Goal: Task Accomplishment & Management: Complete application form

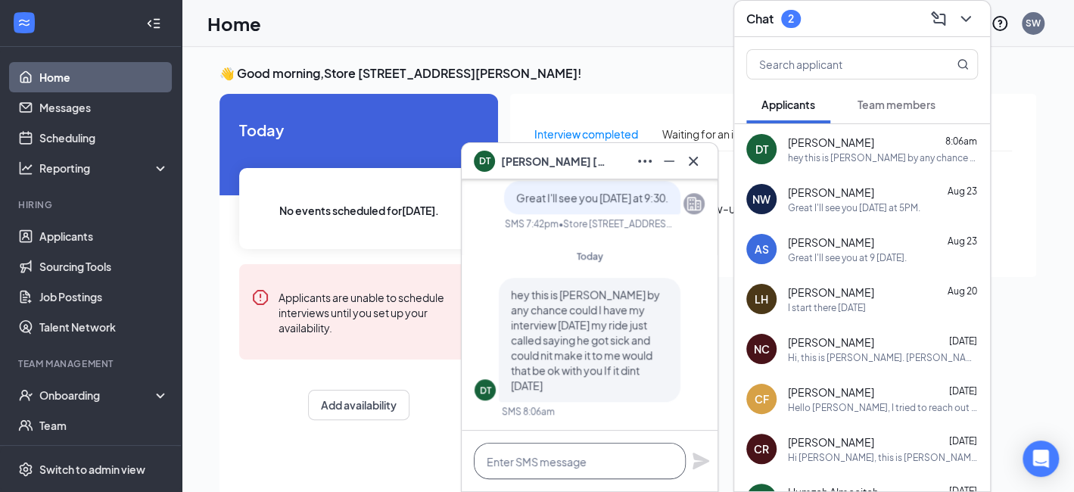
click at [611, 458] on textarea at bounding box center [580, 461] width 212 height 36
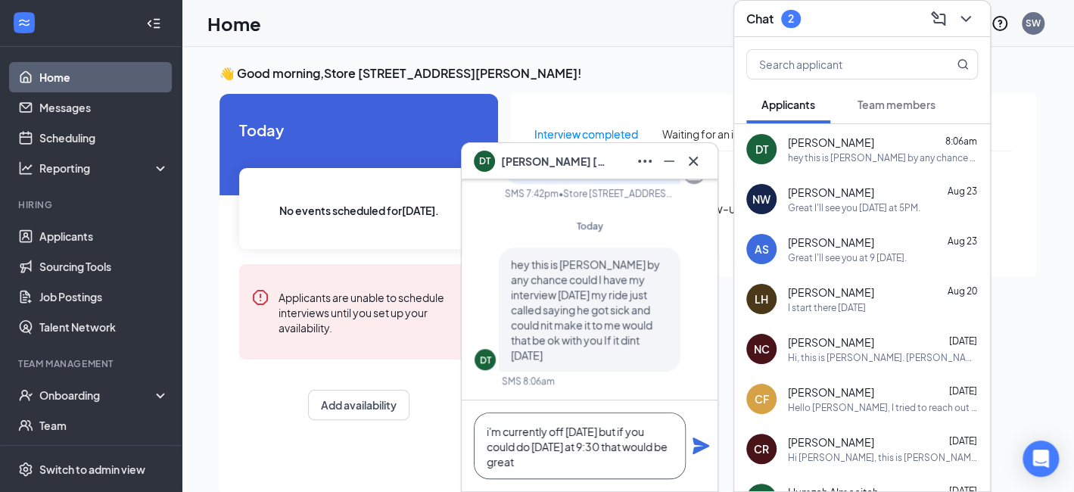
type textarea "i'm currently off [DATE] but if you could do [DATE] at 9:30 that would be great"
click at [697, 449] on icon "Plane" at bounding box center [700, 445] width 17 height 17
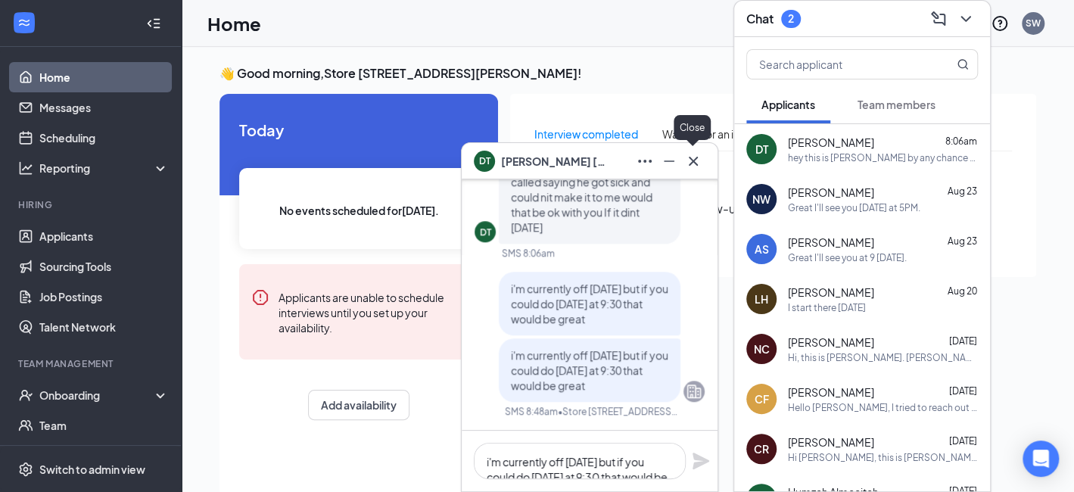
click at [698, 162] on icon "Cross" at bounding box center [693, 161] width 18 height 18
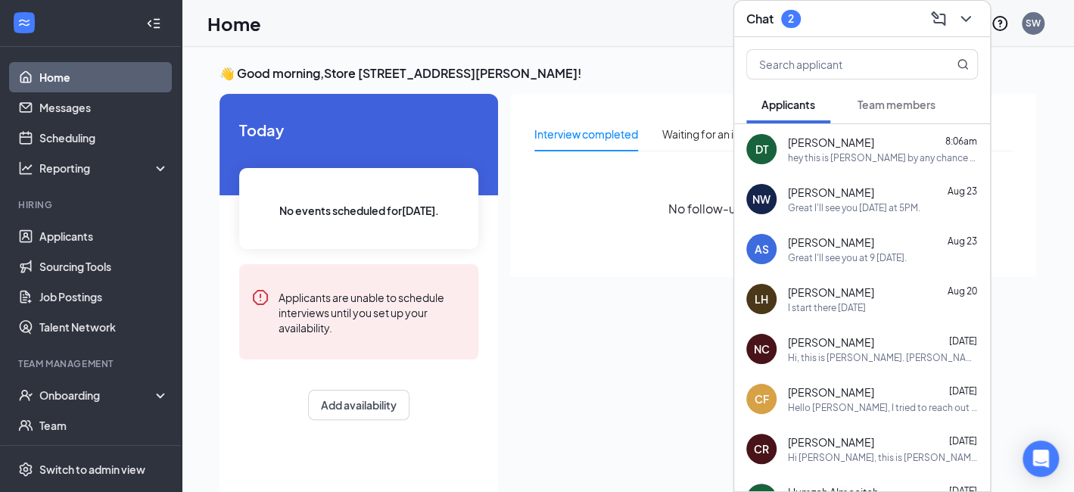
click at [879, 107] on span "Team members" at bounding box center [896, 105] width 78 height 14
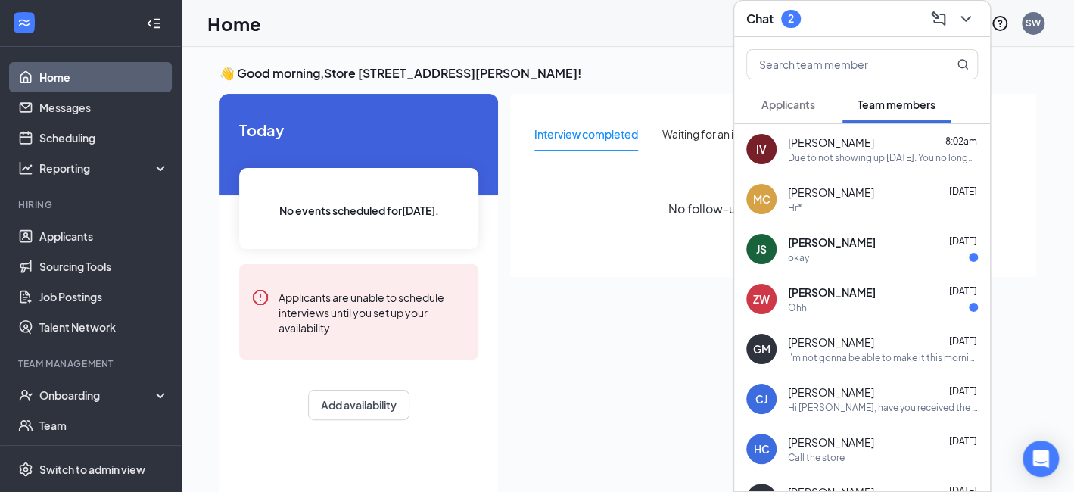
click at [817, 247] on span "[PERSON_NAME]" at bounding box center [832, 242] width 88 height 15
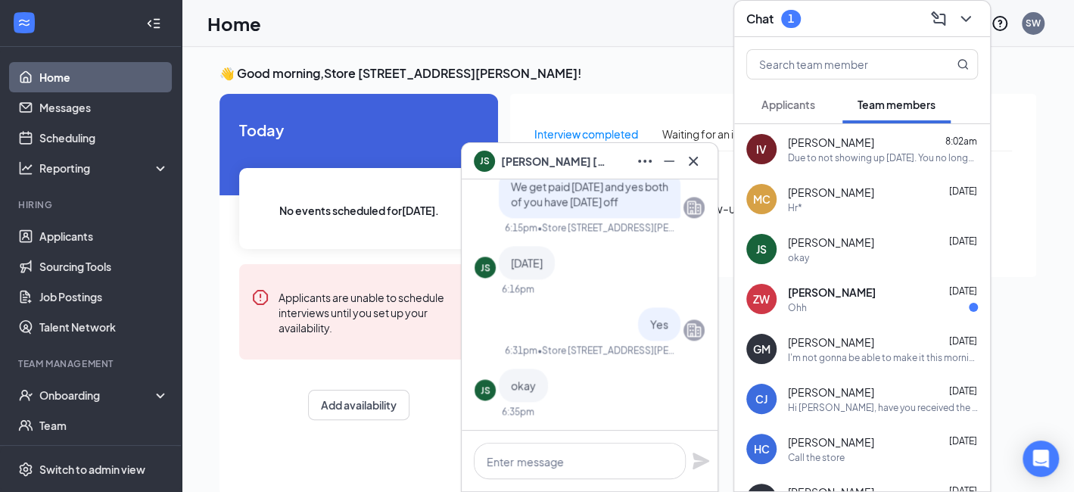
click at [609, 157] on div "JS [PERSON_NAME]" at bounding box center [590, 161] width 232 height 24
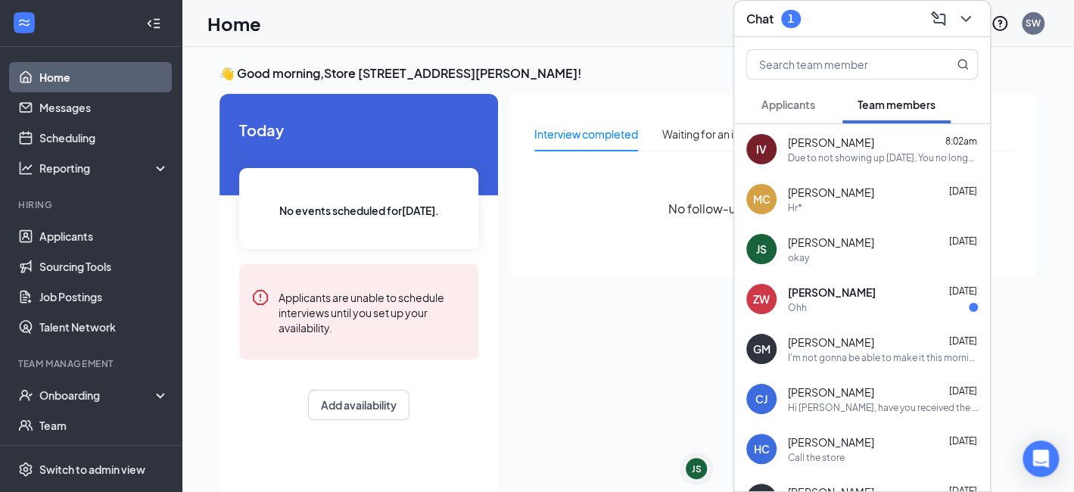
click at [856, 293] on div "[PERSON_NAME] [DATE]" at bounding box center [883, 291] width 190 height 15
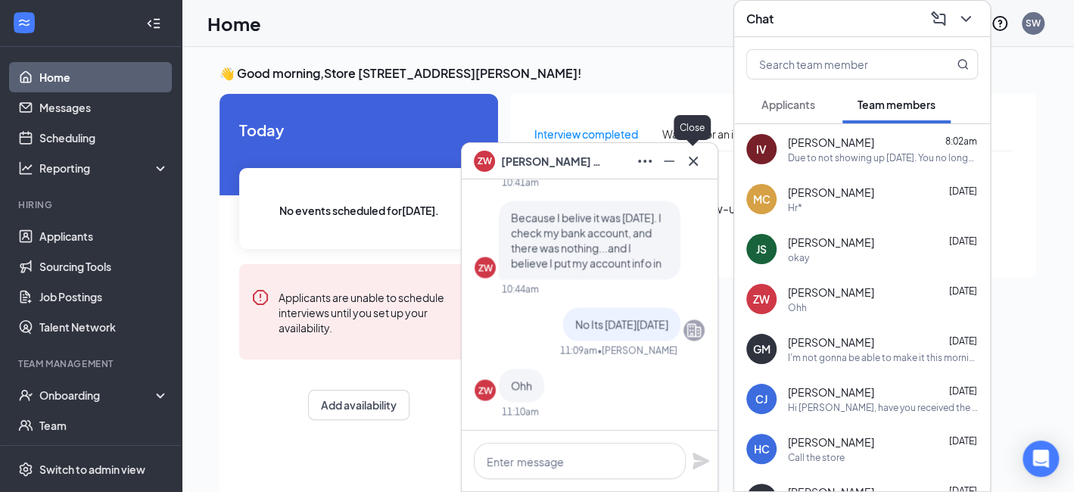
click at [695, 166] on icon "Cross" at bounding box center [693, 161] width 18 height 18
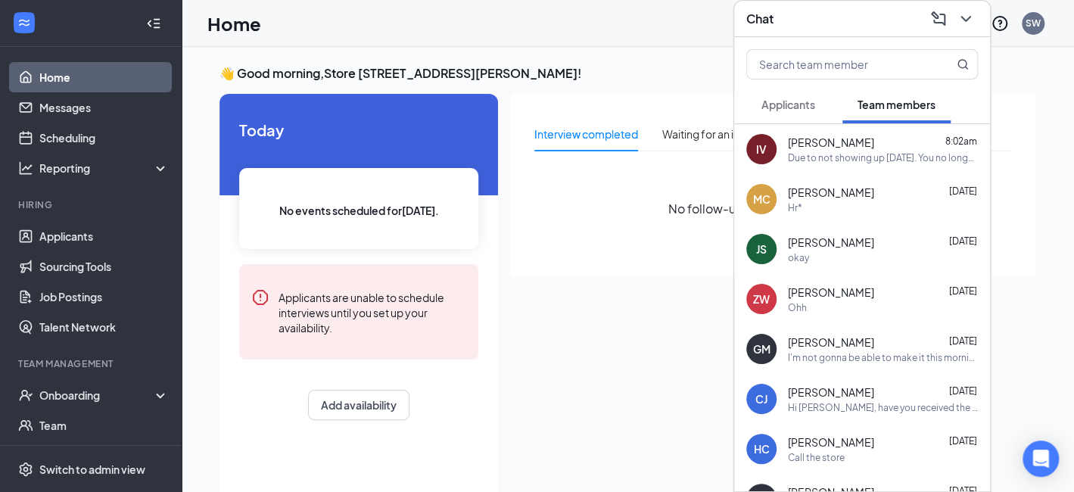
click at [780, 101] on span "Applicants" at bounding box center [788, 105] width 54 height 14
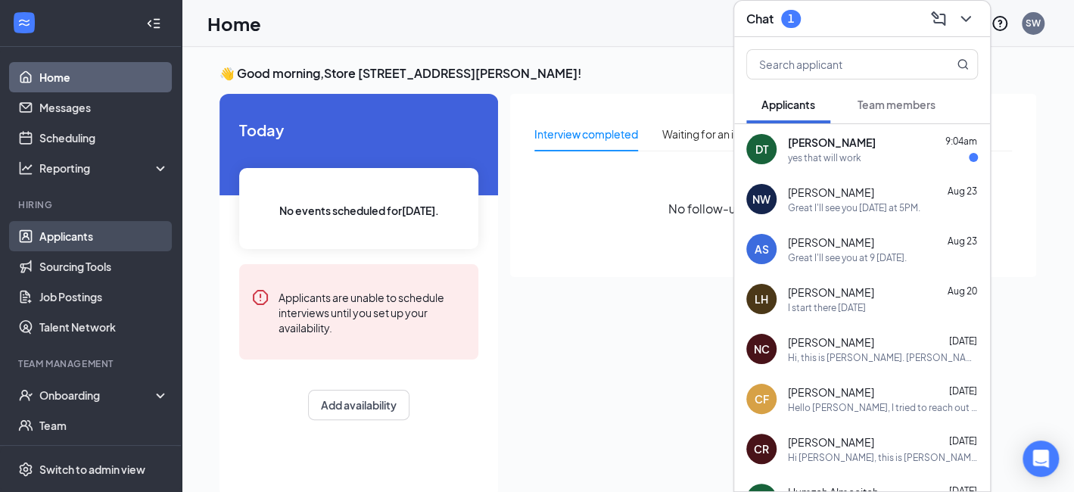
click at [62, 242] on link "Applicants" at bounding box center [103, 236] width 129 height 30
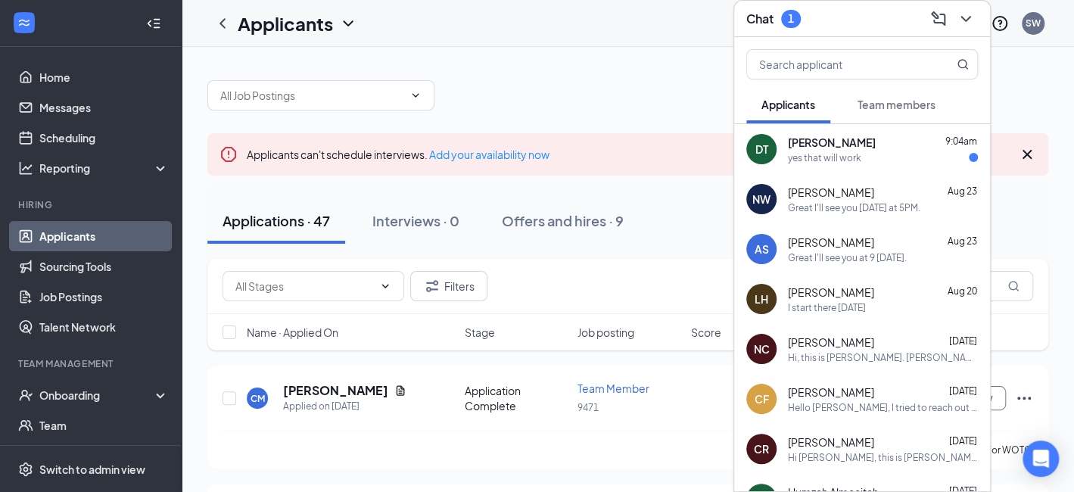
click at [852, 28] on div "Chat 1" at bounding box center [862, 18] width 232 height 23
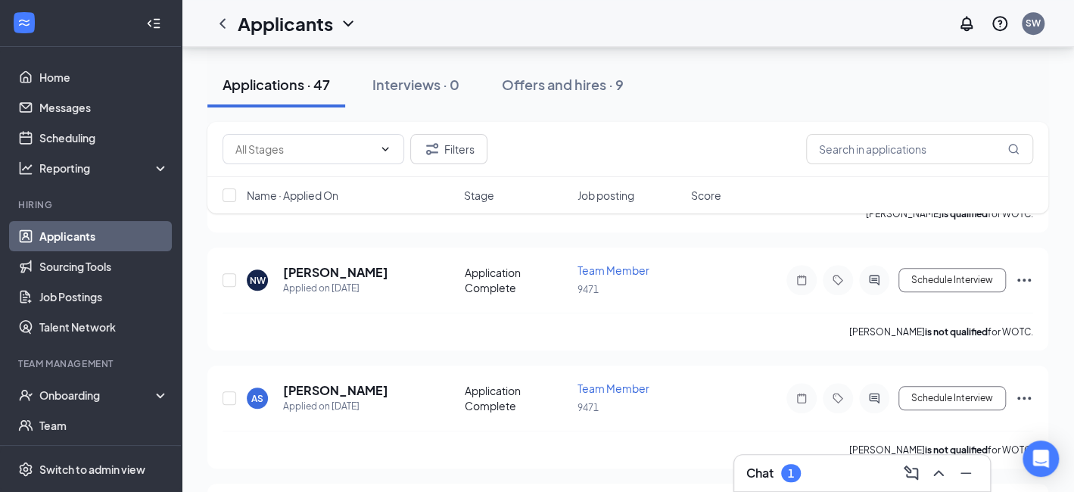
scroll to position [605, 0]
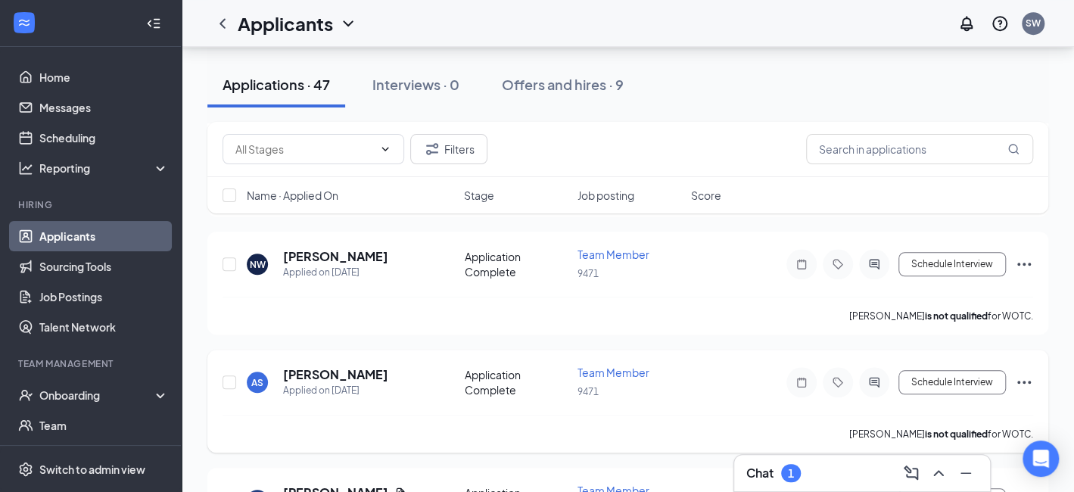
click at [1020, 380] on icon "Ellipses" at bounding box center [1024, 382] width 18 height 18
click at [922, 406] on p "[PERSON_NAME] as hired" at bounding box center [956, 406] width 130 height 15
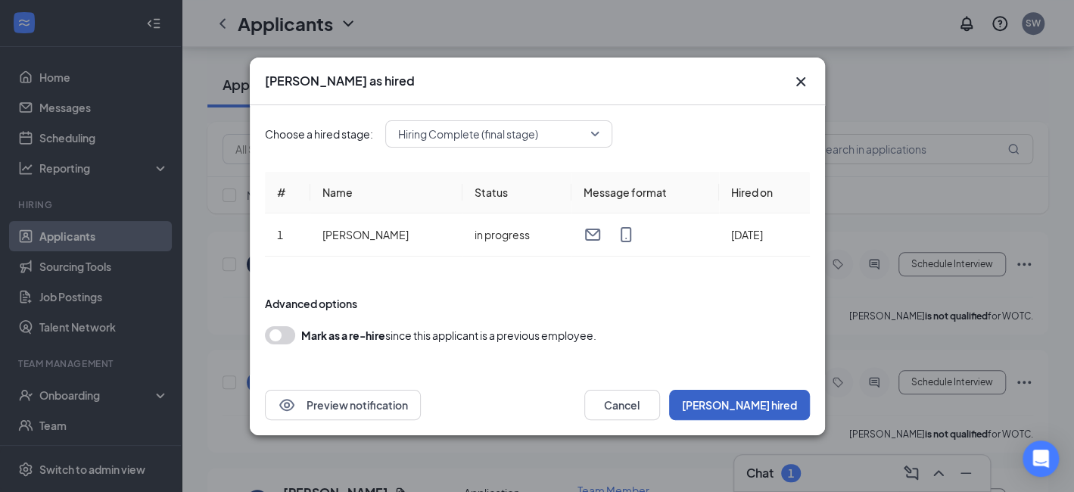
click at [776, 407] on button "[PERSON_NAME] hired" at bounding box center [739, 405] width 141 height 30
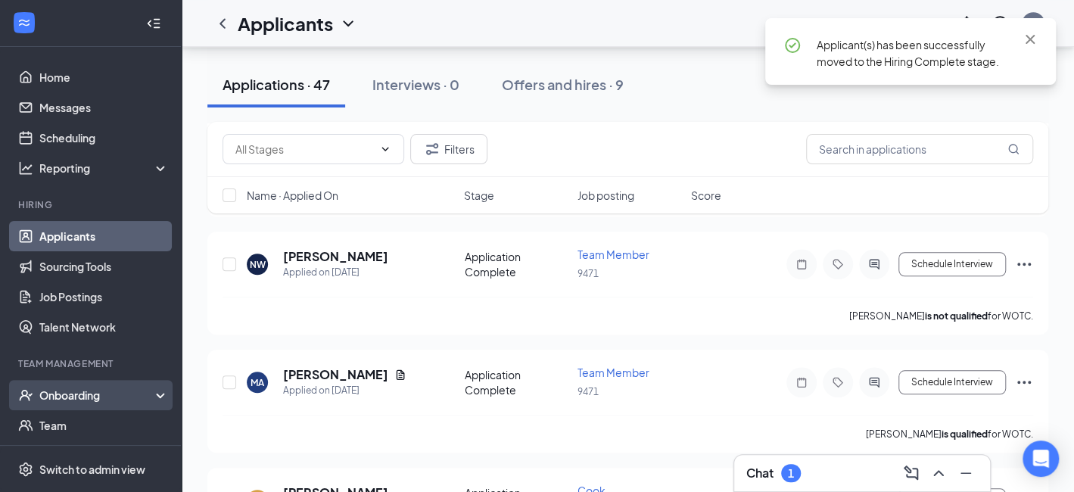
click at [89, 393] on div "Onboarding" at bounding box center [97, 394] width 117 height 15
click at [88, 421] on link "Overview" at bounding box center [103, 425] width 129 height 30
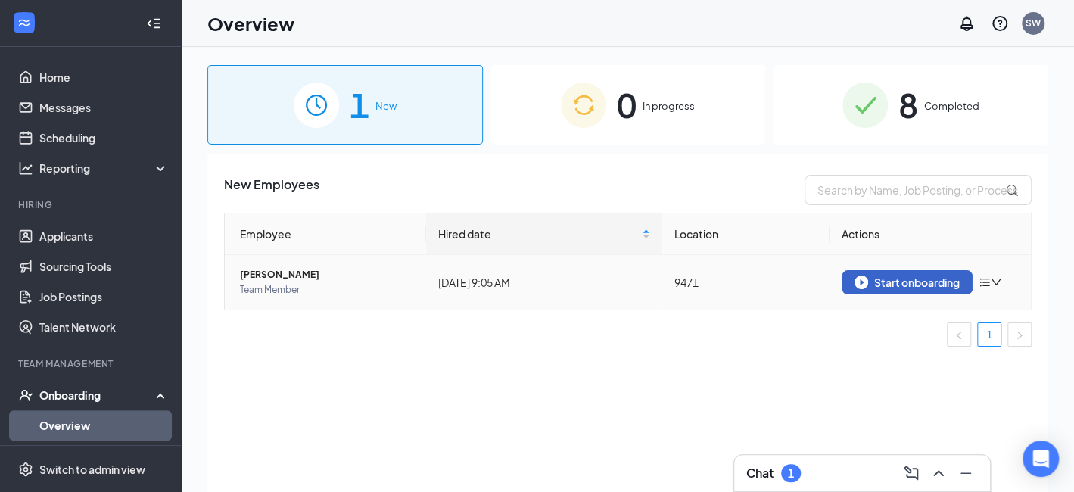
click at [886, 286] on div "Start onboarding" at bounding box center [906, 282] width 105 height 14
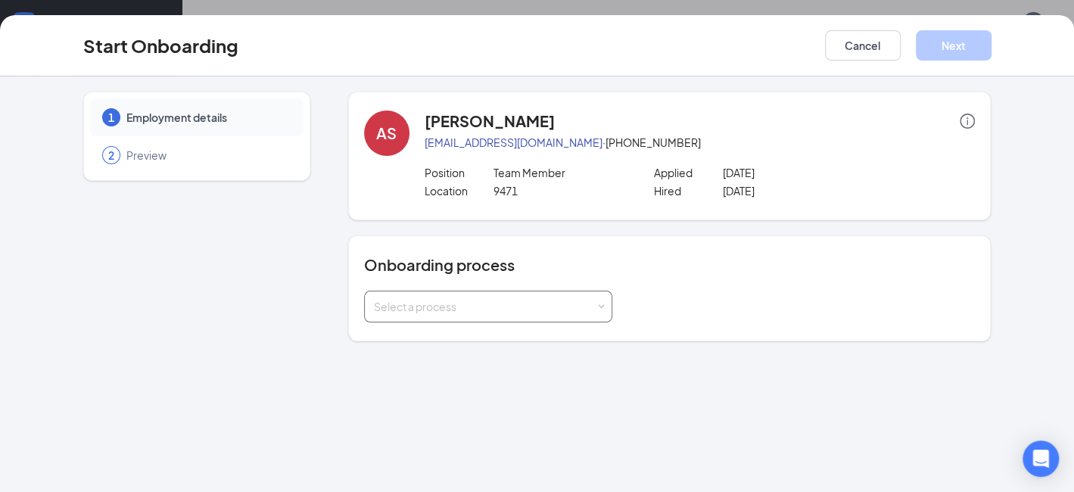
click at [485, 312] on div "Select a process" at bounding box center [485, 306] width 222 height 15
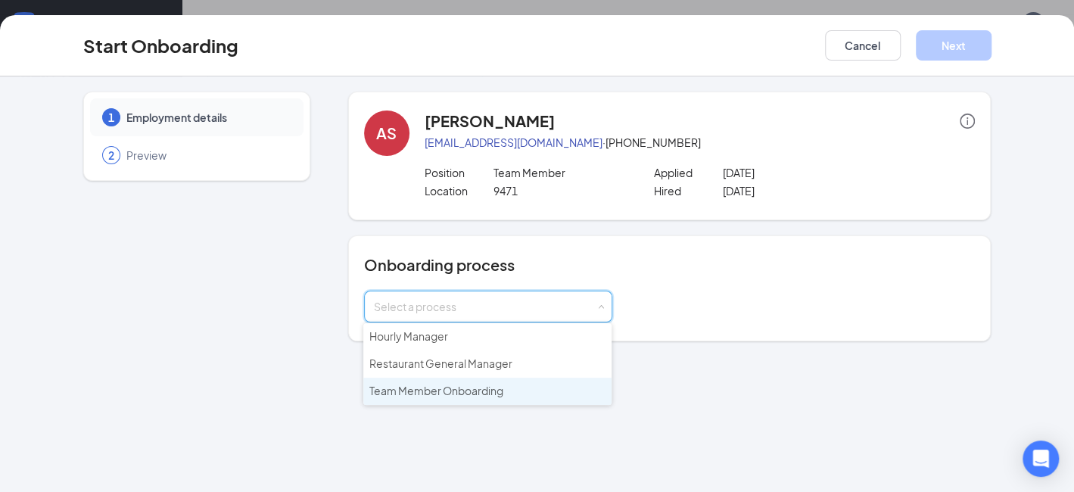
click at [455, 391] on span "Team Member Onboarding" at bounding box center [436, 391] width 134 height 14
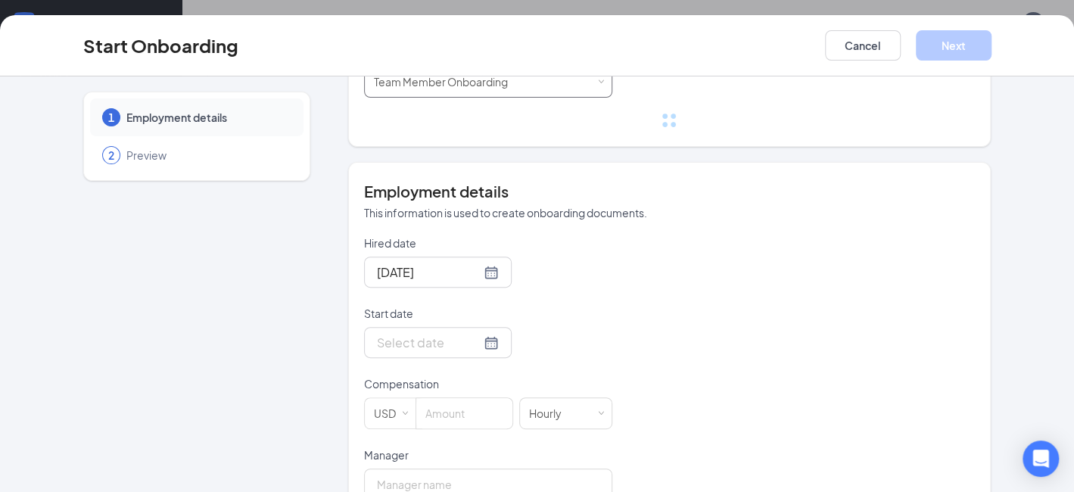
scroll to position [227, 0]
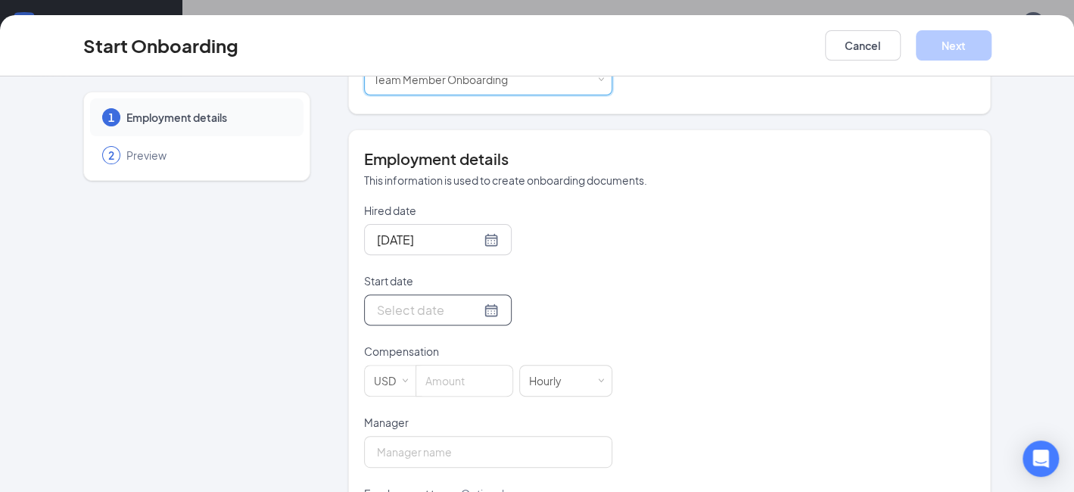
click at [420, 315] on input "Start date" at bounding box center [429, 309] width 104 height 19
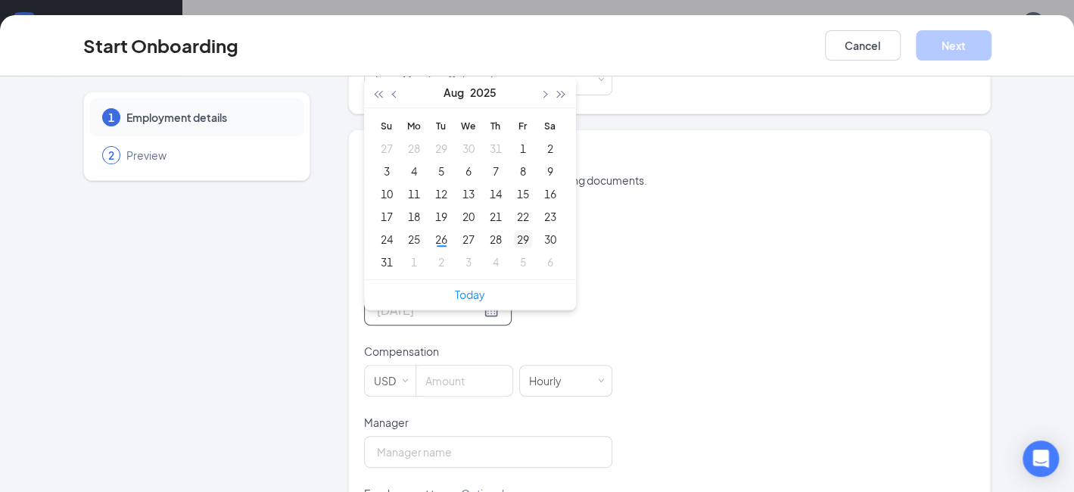
type input "[DATE]"
click at [516, 238] on div "29" at bounding box center [523, 239] width 18 height 18
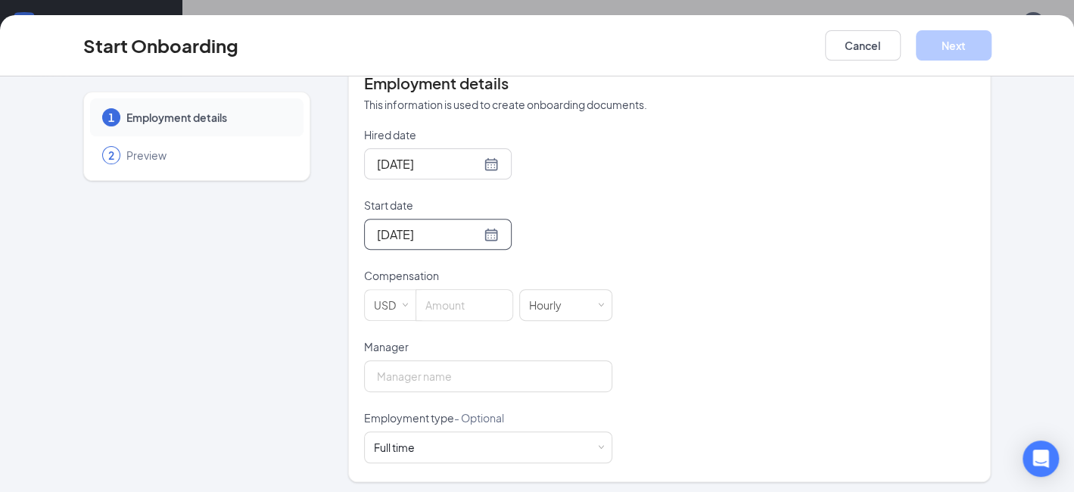
scroll to position [306, 0]
click at [440, 309] on input at bounding box center [464, 302] width 96 height 30
type input "13"
click at [440, 380] on input "Manager" at bounding box center [488, 373] width 248 height 32
type input "[PERSON_NAME]"
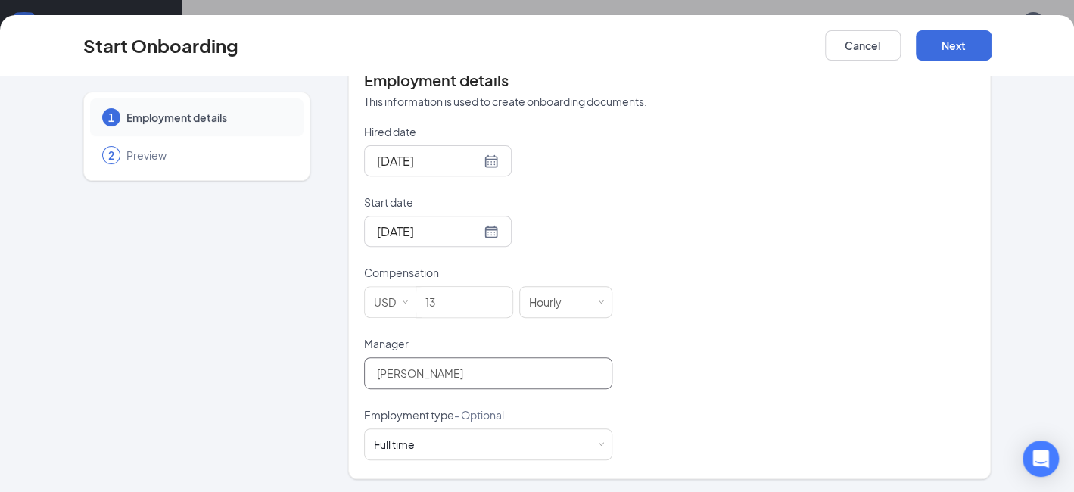
scroll to position [68, 0]
click at [923, 48] on button "Next" at bounding box center [953, 45] width 76 height 30
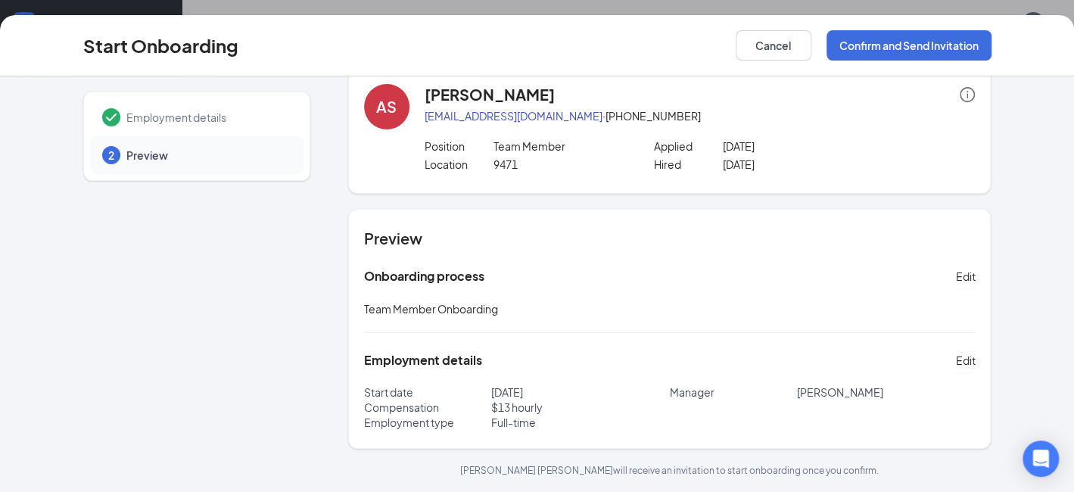
scroll to position [25, 0]
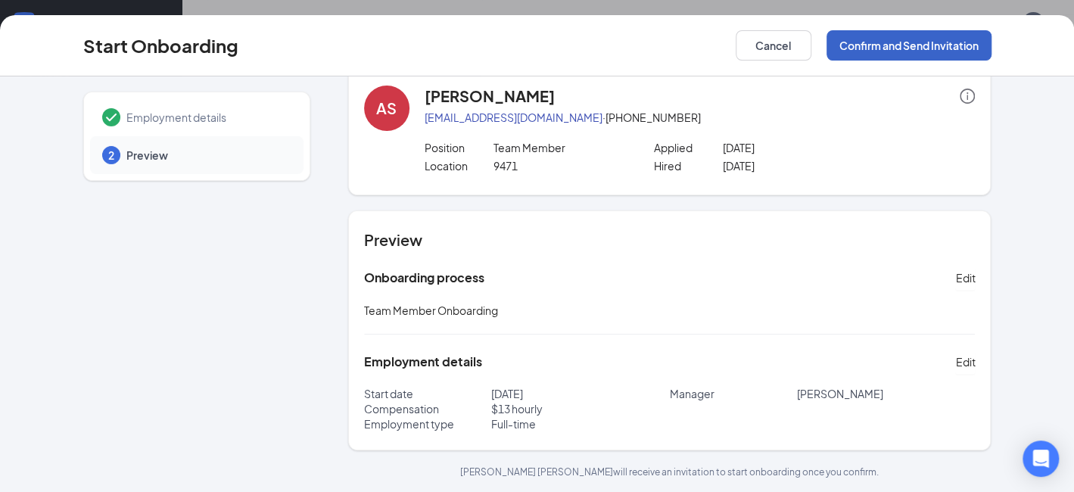
click at [893, 49] on button "Confirm and Send Invitation" at bounding box center [908, 45] width 165 height 30
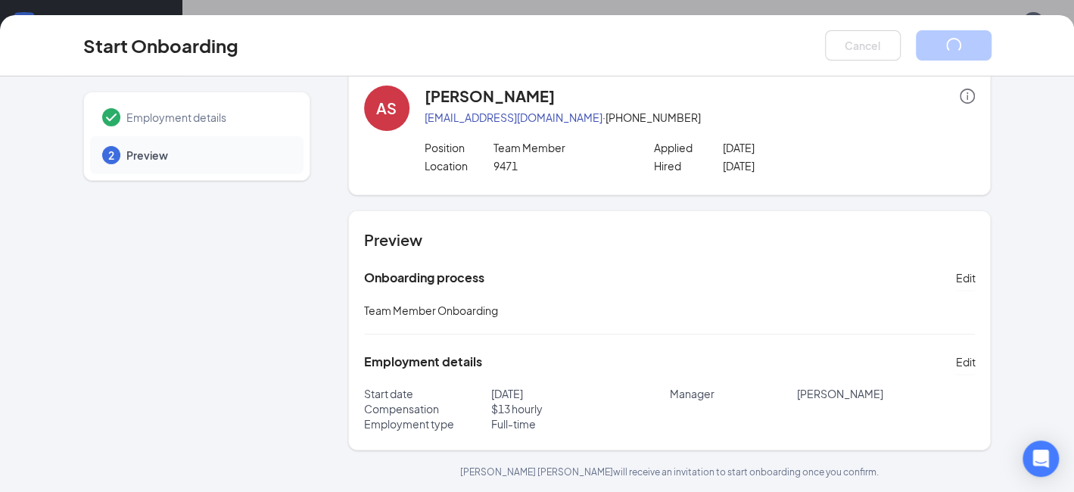
scroll to position [0, 0]
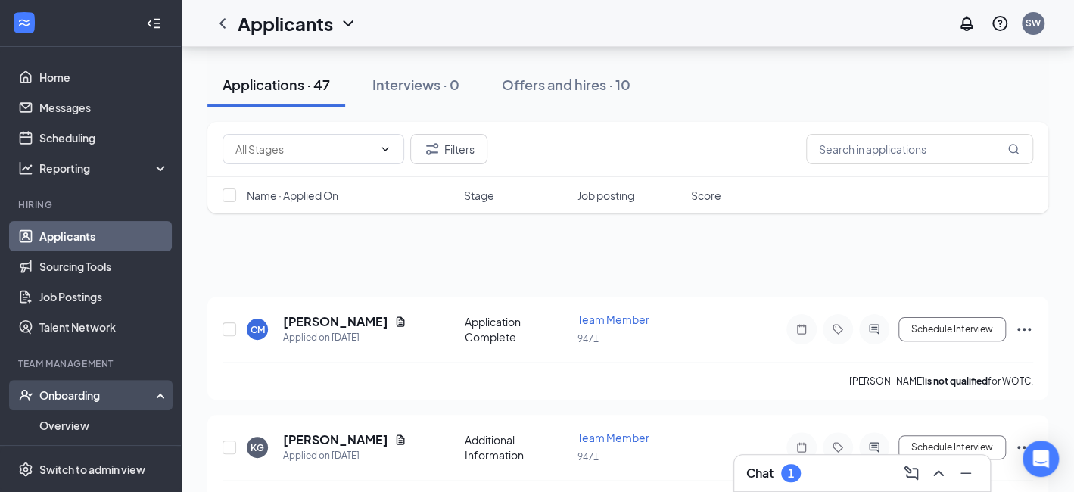
click at [83, 389] on div "Onboarding" at bounding box center [97, 394] width 117 height 15
click at [84, 393] on div "Onboarding" at bounding box center [97, 394] width 117 height 15
drag, startPoint x: 76, startPoint y: 421, endPoint x: 95, endPoint y: 406, distance: 25.3
click at [76, 421] on link "Overview" at bounding box center [103, 425] width 129 height 30
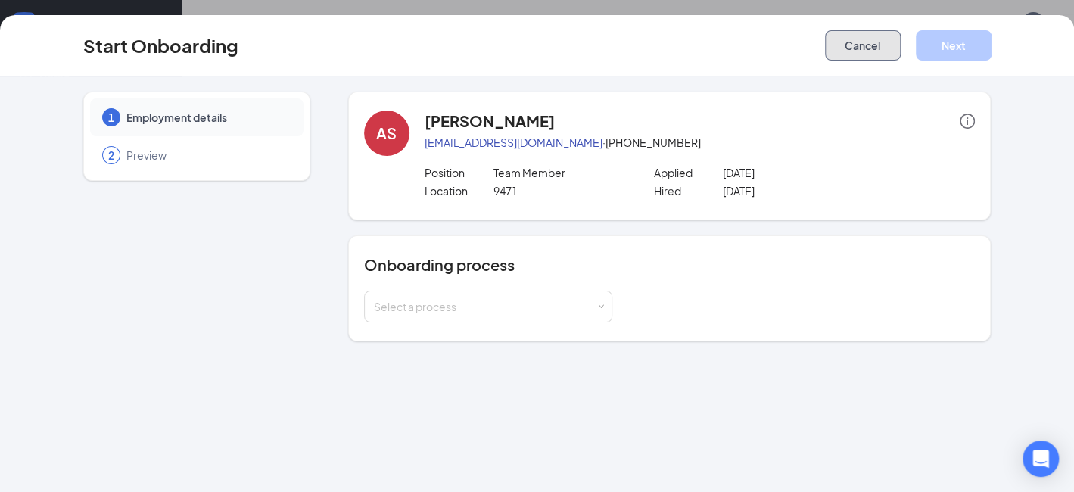
click at [866, 50] on button "Cancel" at bounding box center [863, 45] width 76 height 30
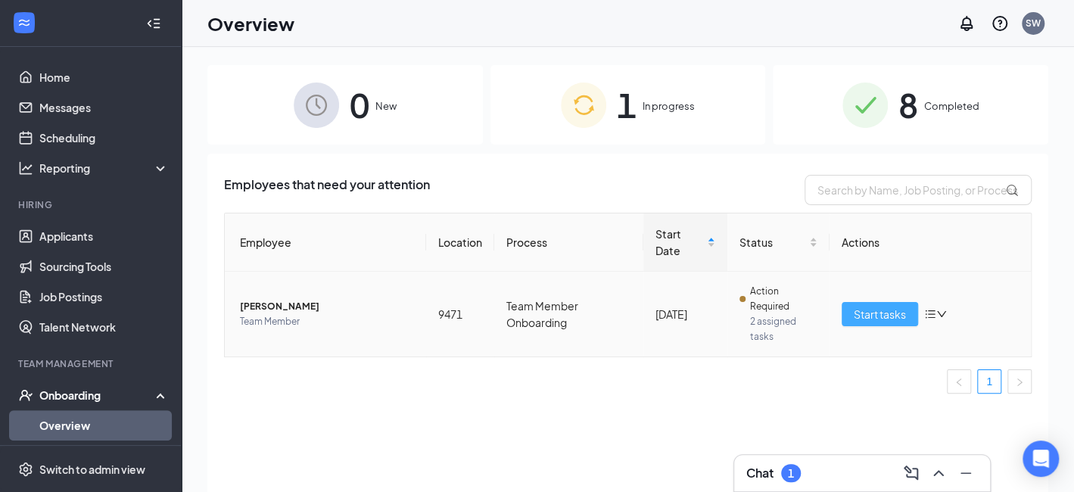
click at [884, 308] on span "Start tasks" at bounding box center [879, 314] width 52 height 17
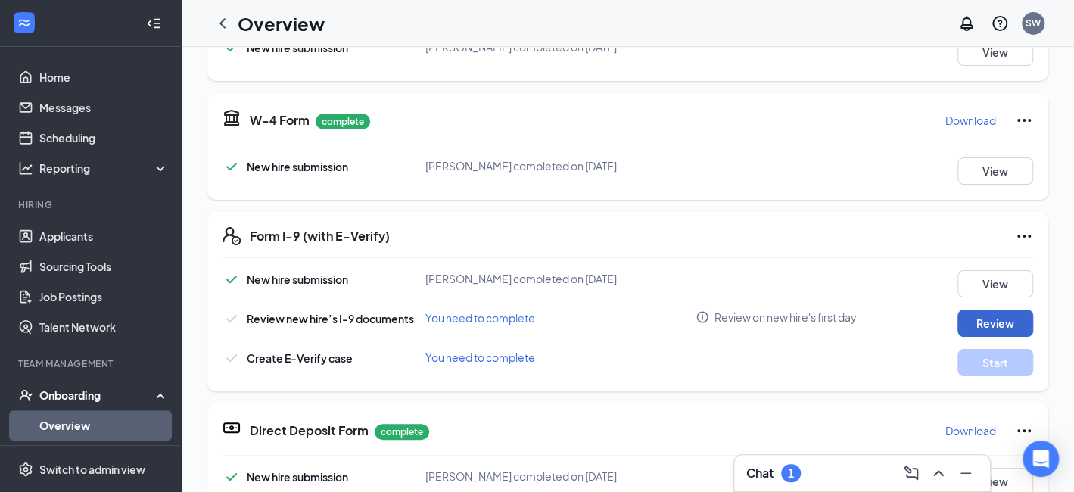
scroll to position [303, 0]
click at [985, 318] on button "Review" at bounding box center [995, 322] width 76 height 27
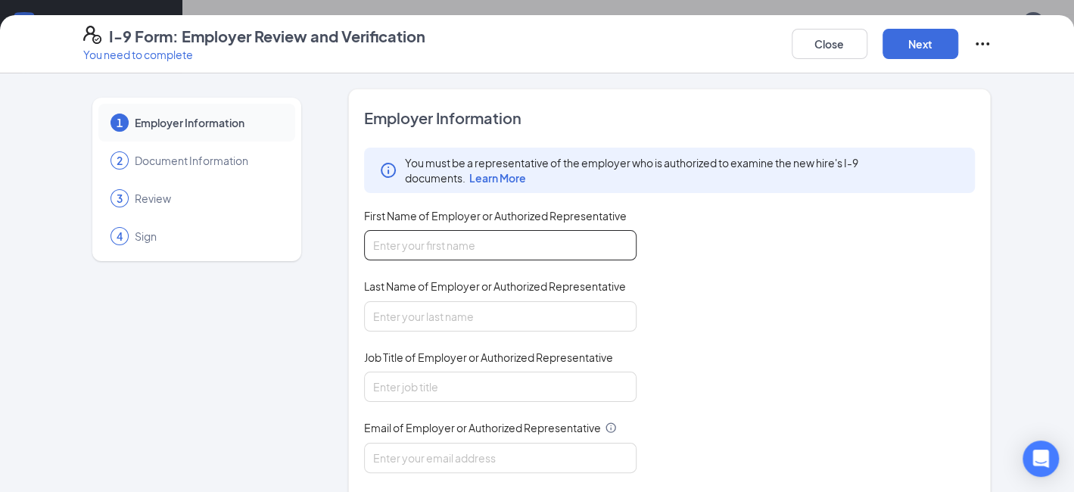
click at [465, 248] on input "First Name of Employer or Authorized Representative" at bounding box center [500, 245] width 272 height 30
type input "[PERSON_NAME]"
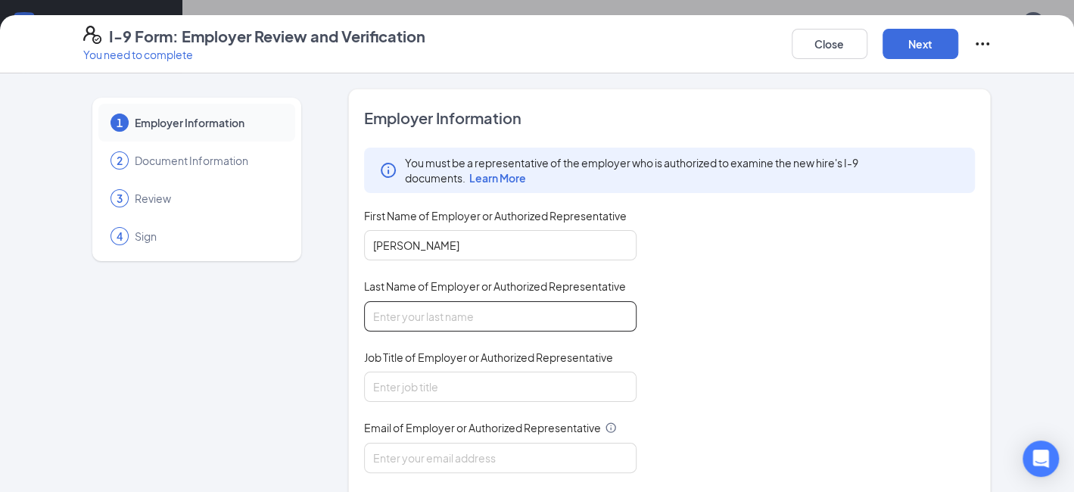
drag, startPoint x: 452, startPoint y: 312, endPoint x: 453, endPoint y: 326, distance: 13.7
click at [452, 313] on input "Last Name of Employer or Authorized Representative" at bounding box center [500, 316] width 272 height 30
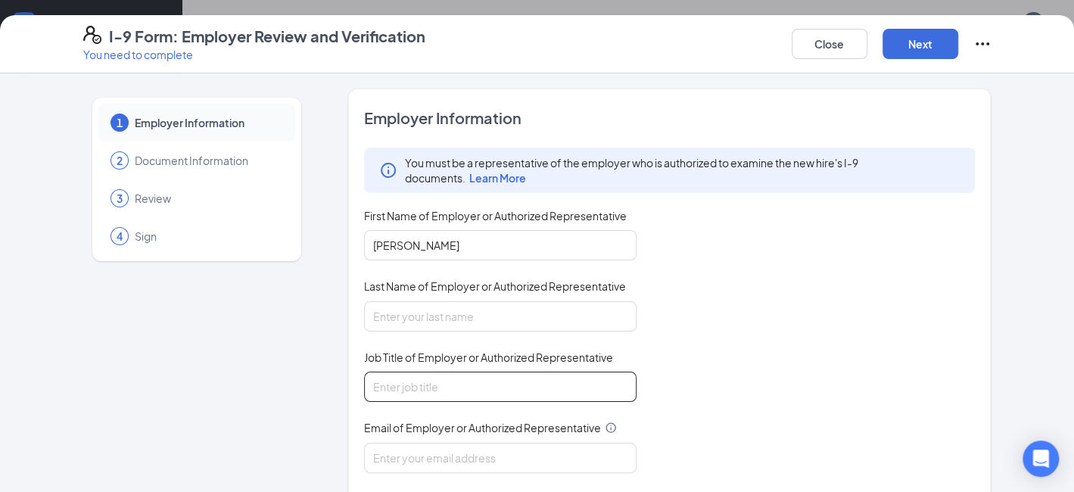
click at [452, 389] on input "Job Title of Employer or Authorized Representative" at bounding box center [500, 386] width 272 height 30
type input "gm"
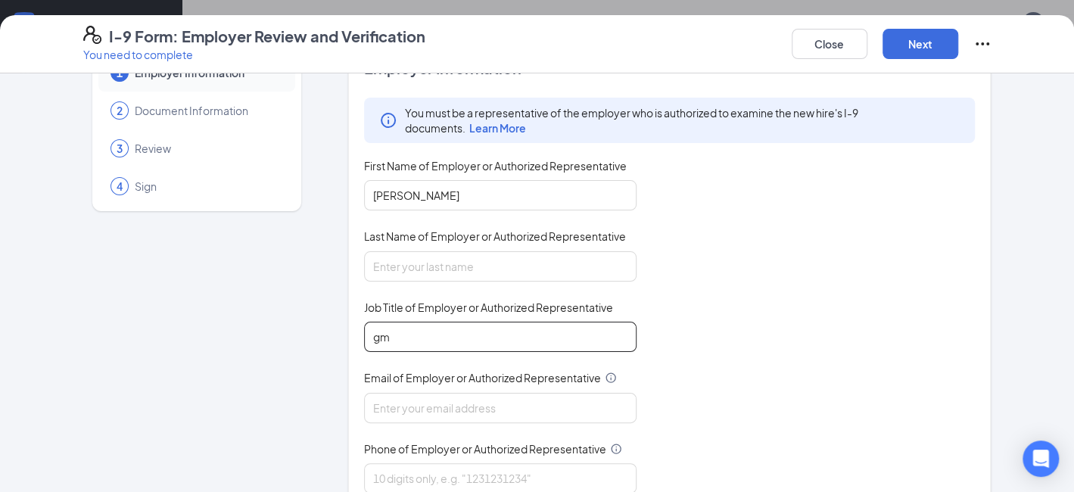
scroll to position [76, 0]
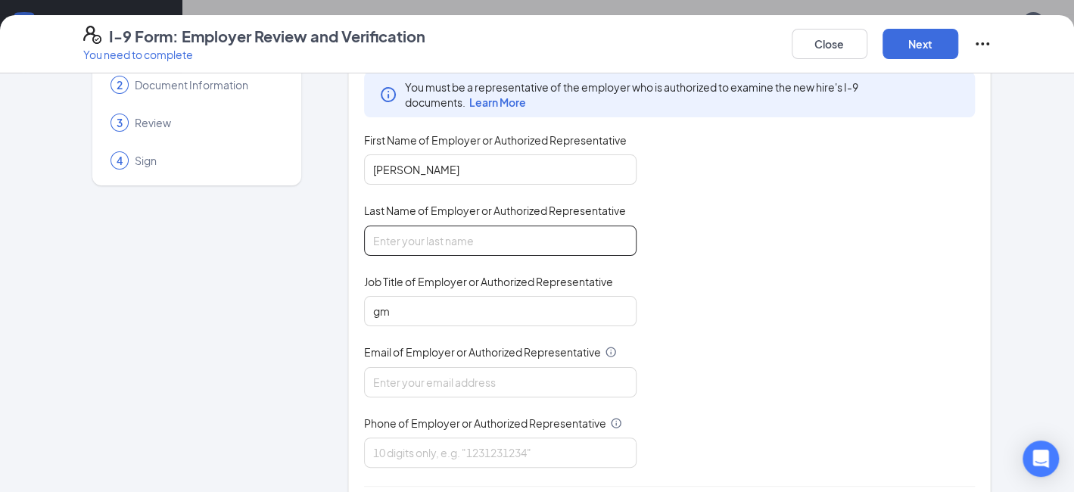
click at [443, 242] on input "Last Name of Employer or Authorized Representative" at bounding box center [500, 240] width 272 height 30
type input "Wood"
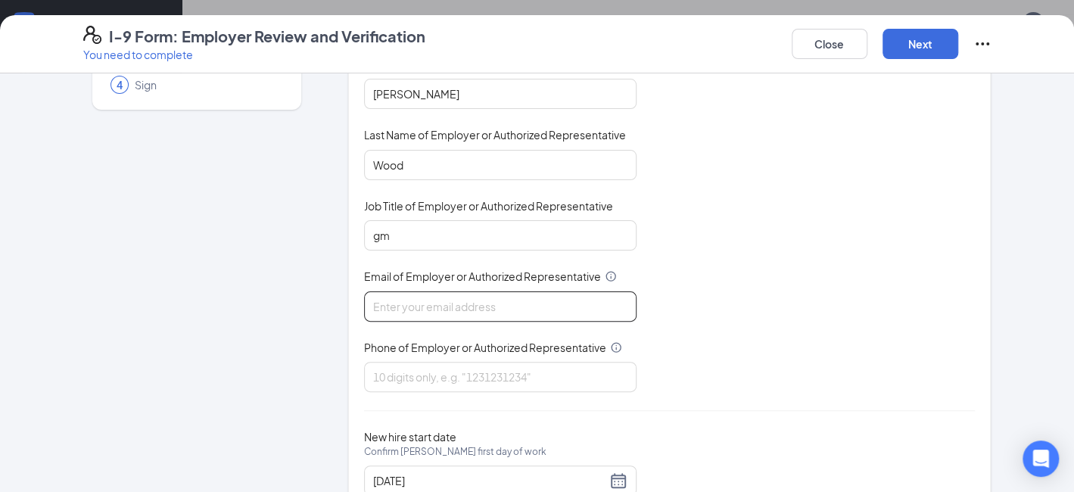
click at [452, 297] on input "Email of Employer or Authorized Representative" at bounding box center [500, 306] width 272 height 30
type input "[EMAIL_ADDRESS][DOMAIN_NAME]"
click at [435, 371] on input "Phone of Employer or Authorized Representative" at bounding box center [500, 377] width 272 height 30
type input "5408878478"
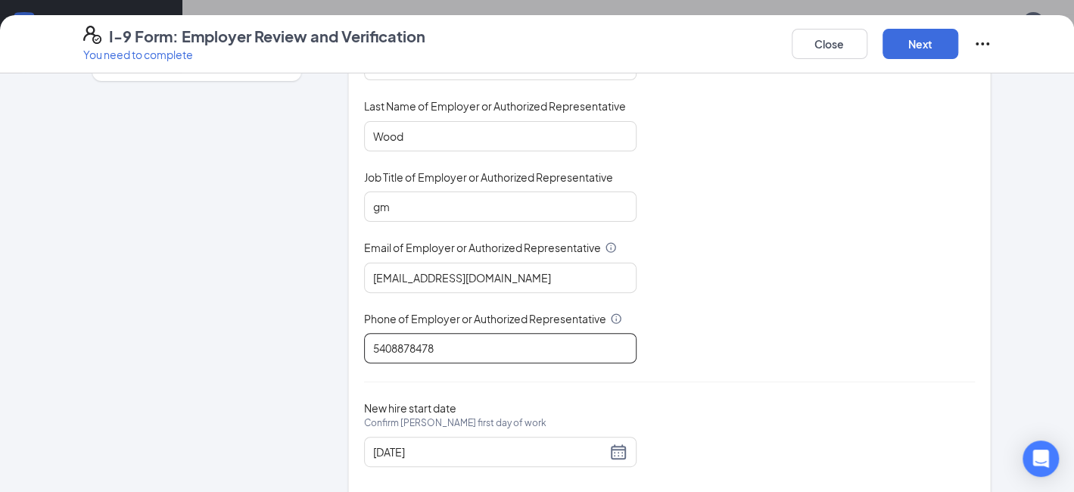
scroll to position [204, 0]
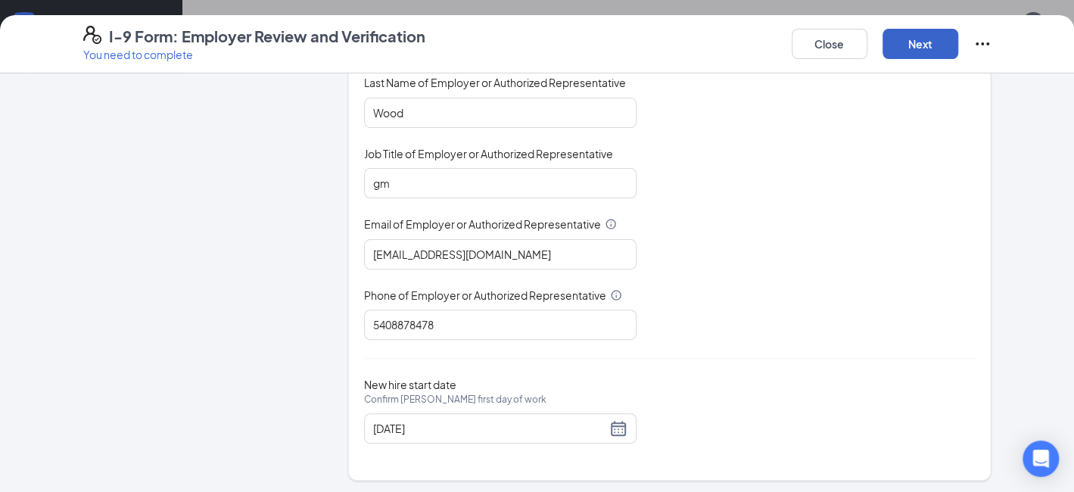
click at [917, 48] on button "Next" at bounding box center [920, 44] width 76 height 30
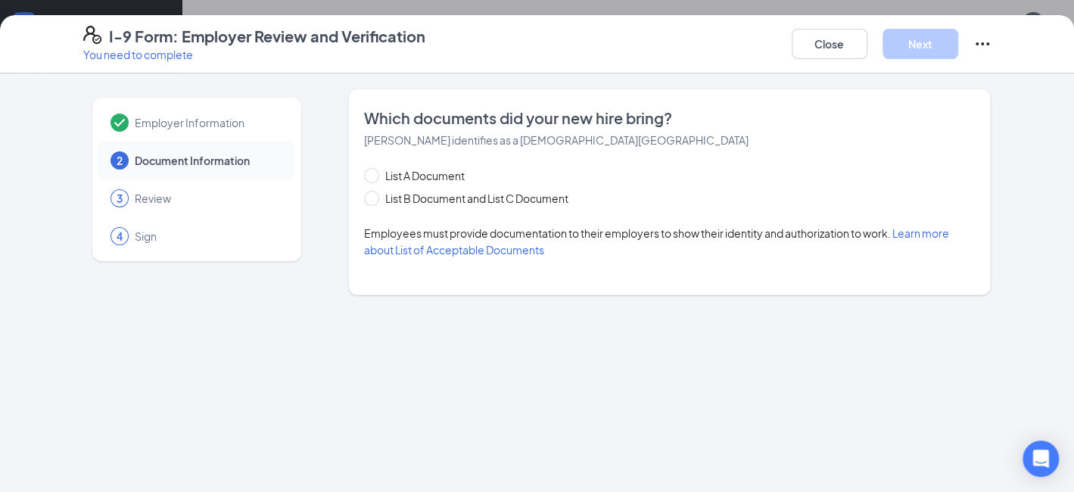
scroll to position [0, 0]
click at [372, 200] on input "List B Document and List C Document" at bounding box center [369, 196] width 11 height 11
radio input "true"
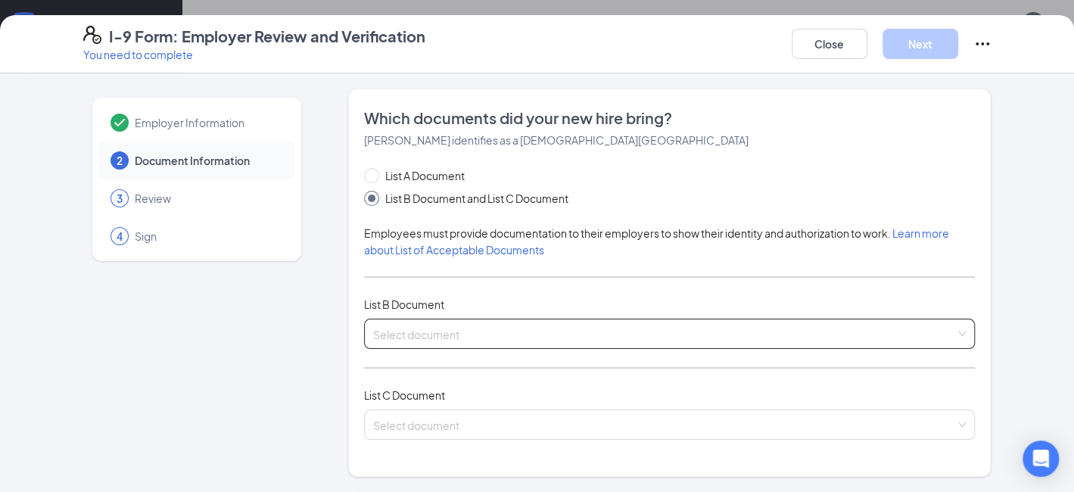
click at [435, 325] on input "search" at bounding box center [664, 330] width 583 height 23
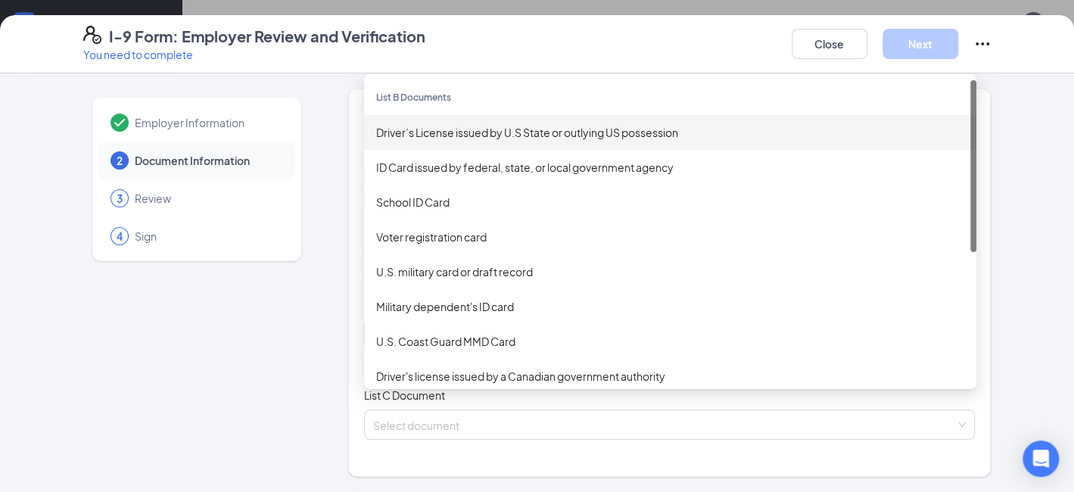
click at [454, 138] on div "Driver’s License issued by U.S State or outlying US possession" at bounding box center [670, 132] width 588 height 17
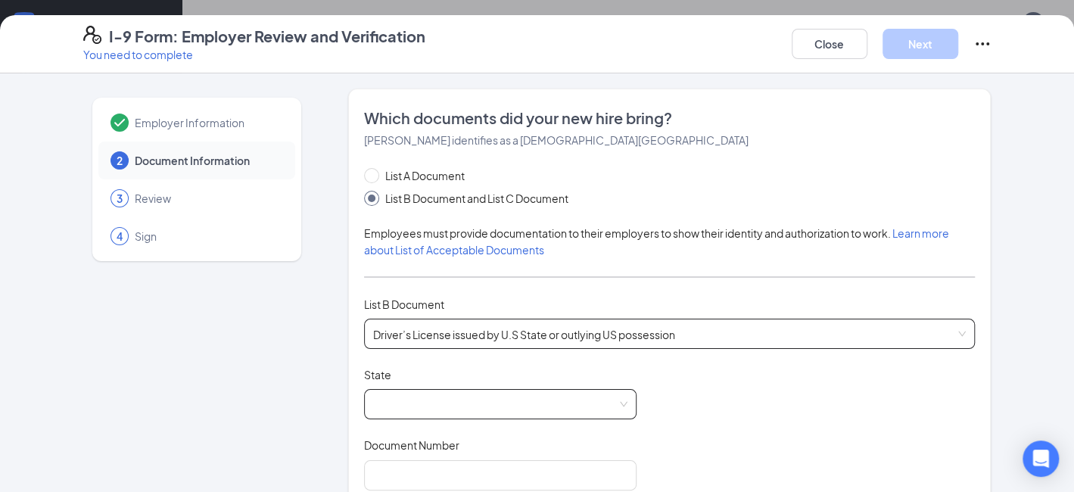
click at [403, 402] on span at bounding box center [500, 404] width 254 height 29
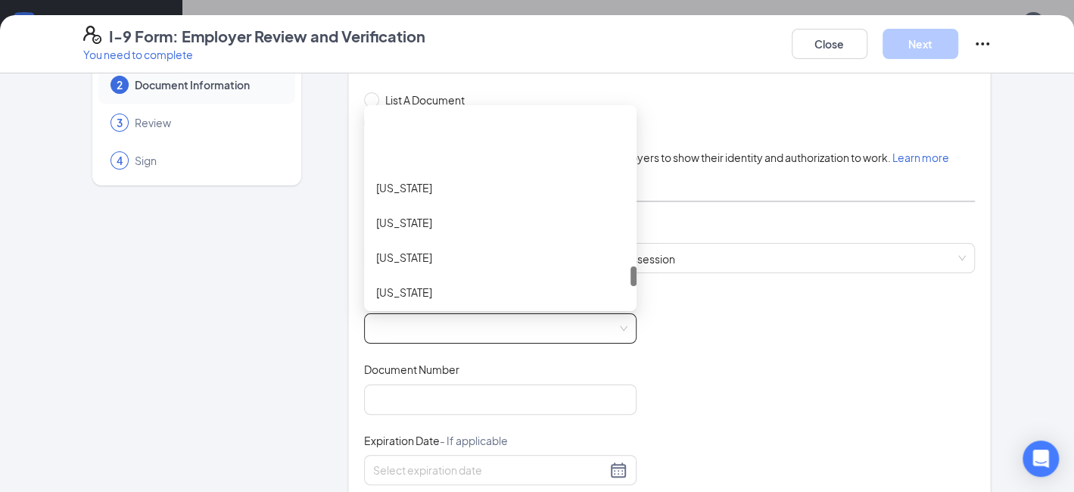
scroll to position [1589, 0]
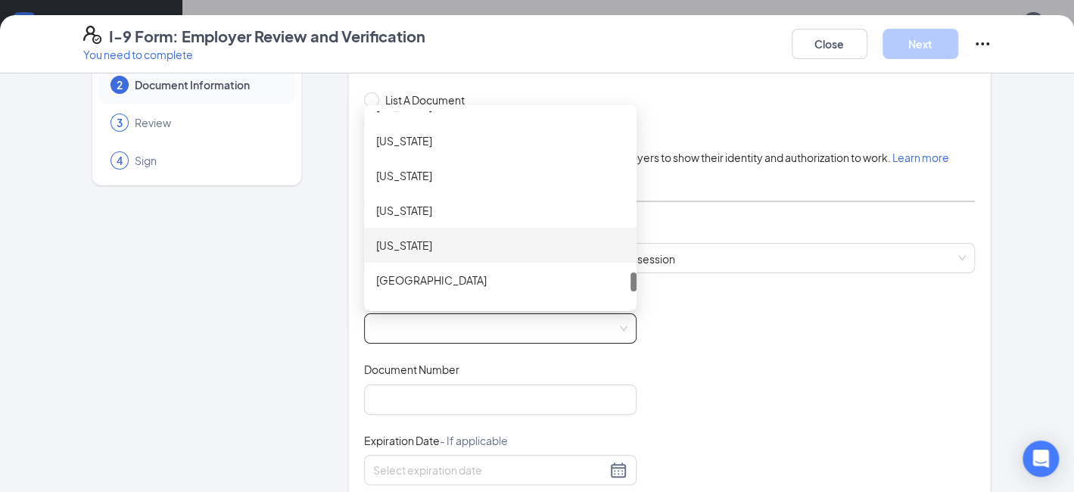
click at [399, 248] on div "[US_STATE]" at bounding box center [500, 245] width 248 height 17
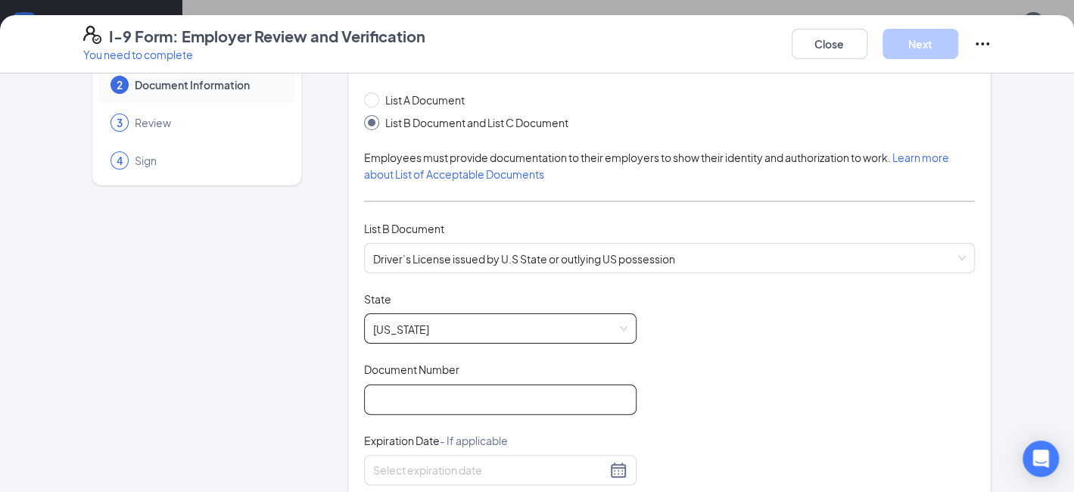
click at [418, 391] on input "Document Number" at bounding box center [500, 399] width 272 height 30
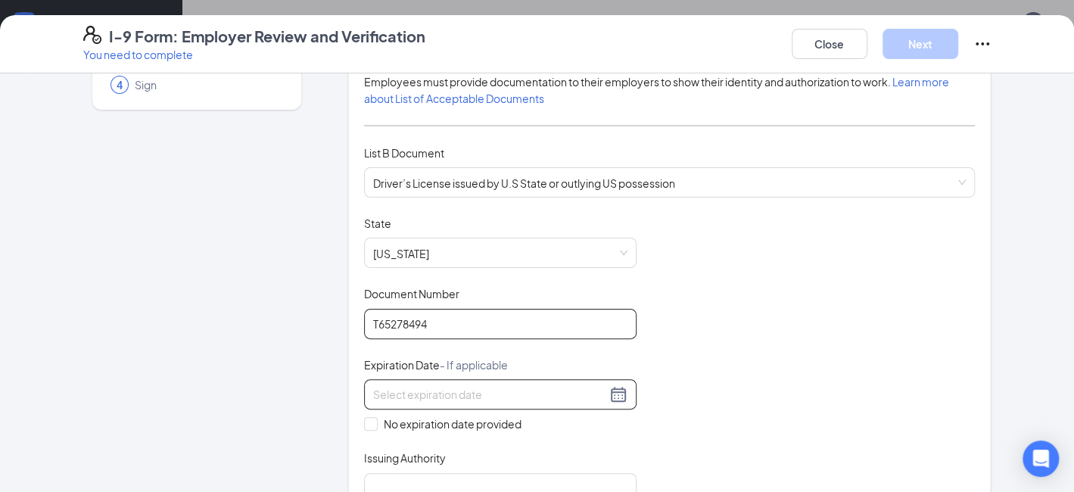
type input "T65278494"
click at [475, 386] on input at bounding box center [489, 394] width 233 height 17
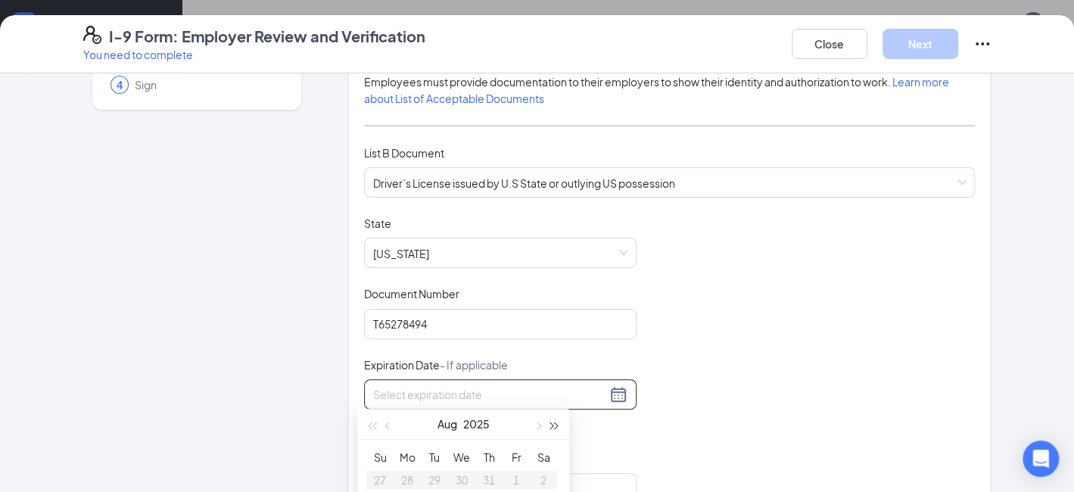
click at [553, 422] on span "button" at bounding box center [555, 426] width 8 height 8
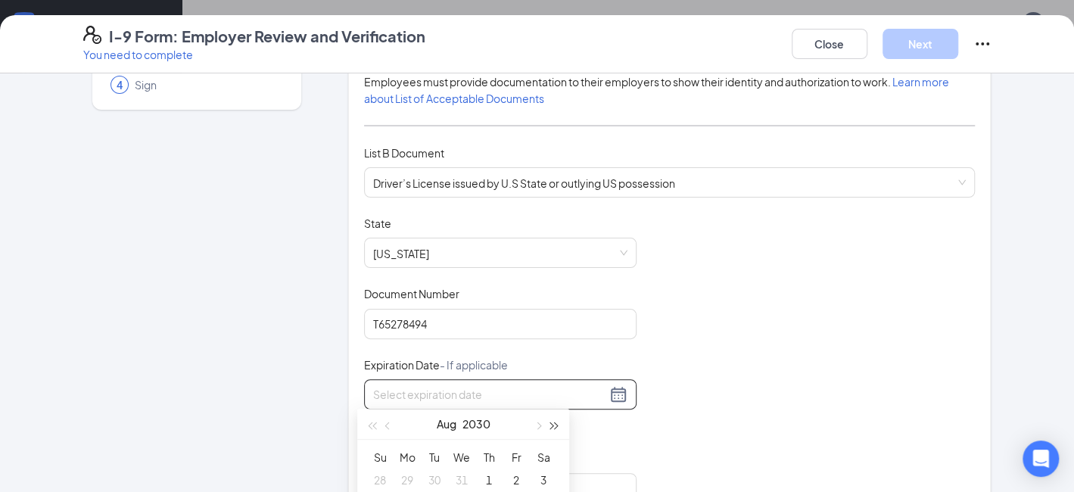
click at [553, 422] on span "button" at bounding box center [555, 426] width 8 height 8
click at [614, 434] on div "Document Title Driver’s License issued by U.S State or outlying US possession S…" at bounding box center [669, 360] width 611 height 288
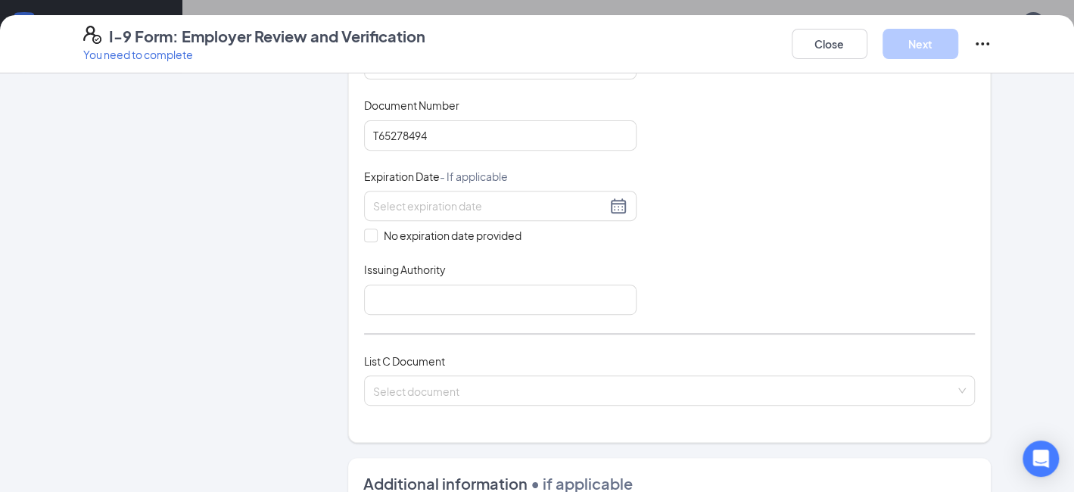
scroll to position [349, 0]
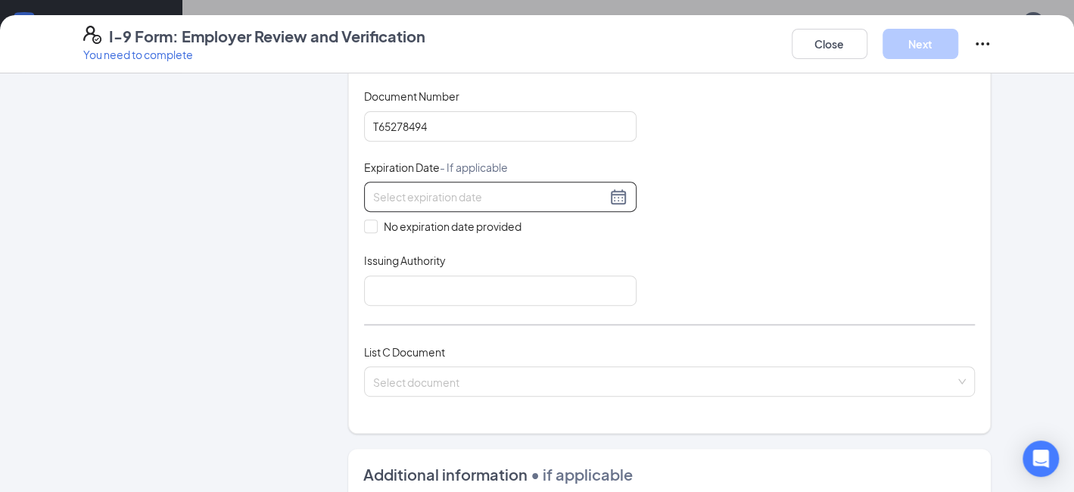
click at [461, 195] on input at bounding box center [489, 196] width 233 height 17
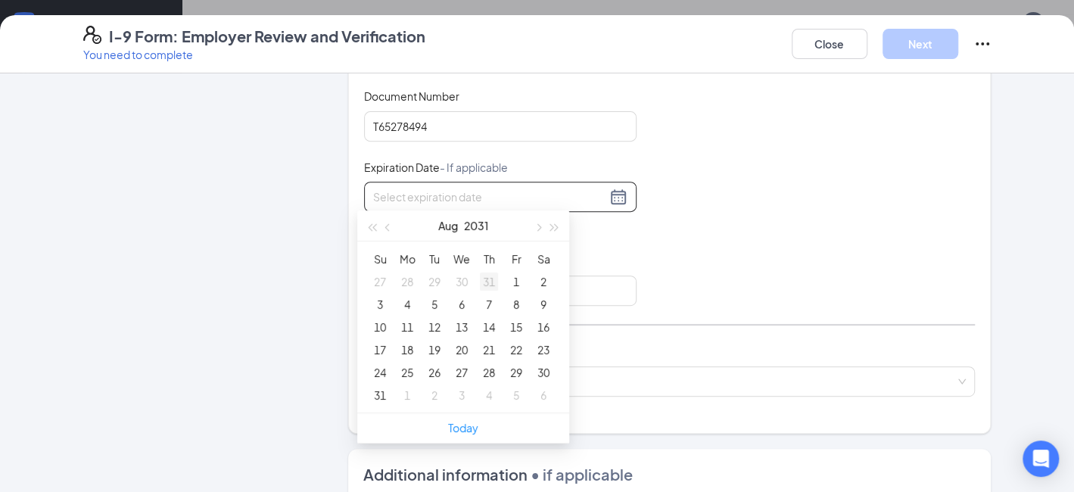
type input "[DATE]"
click at [385, 228] on button "button" at bounding box center [388, 225] width 17 height 30
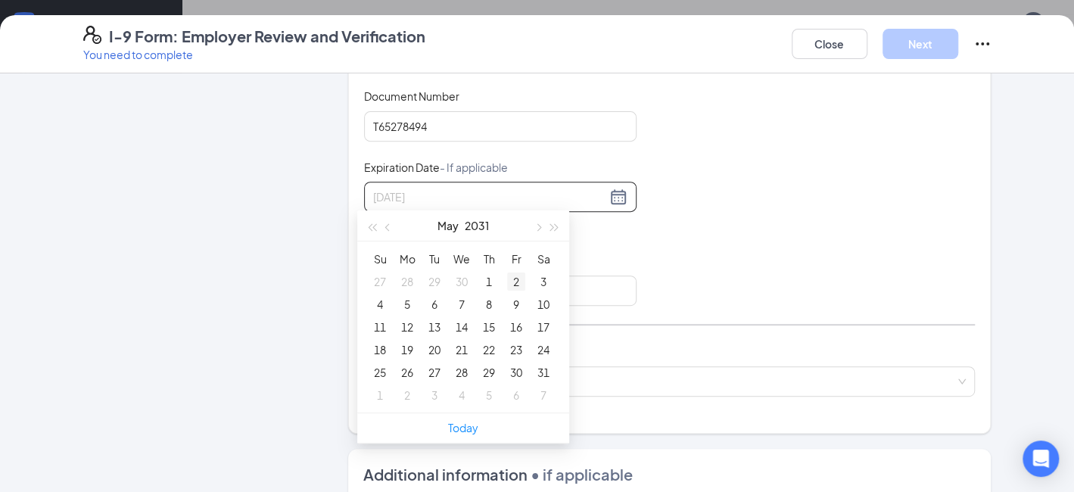
type input "[DATE]"
click at [510, 282] on div "2" at bounding box center [516, 281] width 18 height 18
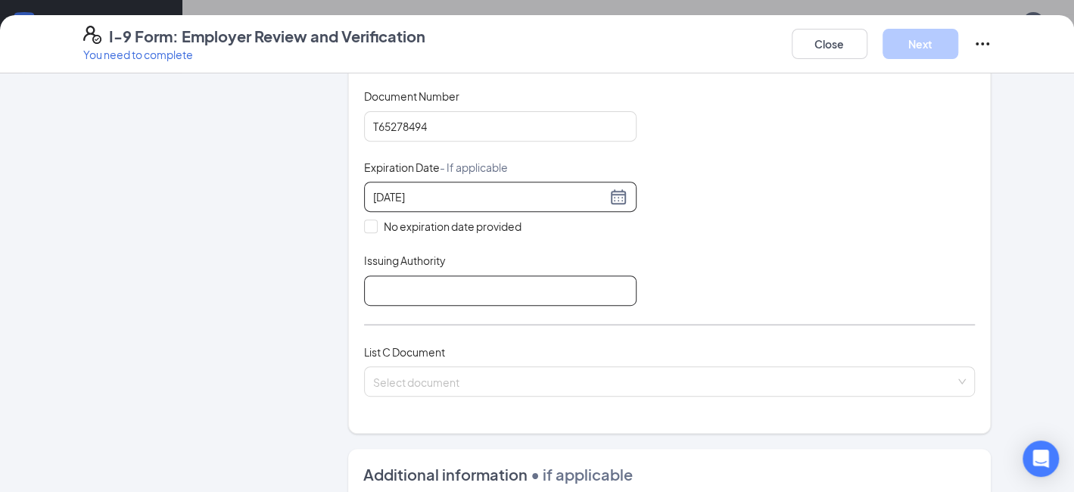
click at [389, 293] on input "Issuing Authority" at bounding box center [500, 290] width 272 height 30
type input "[US_STATE] drivers license"
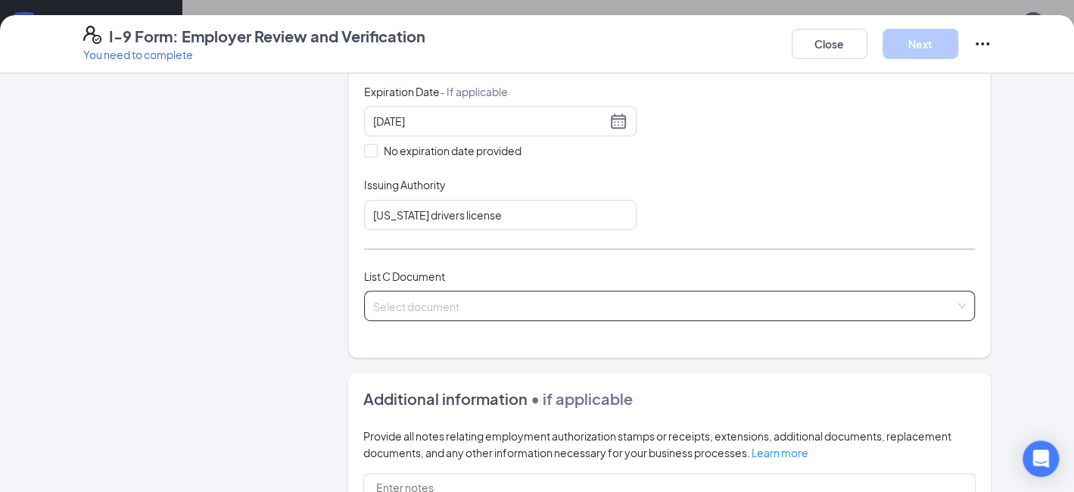
click at [431, 308] on input "search" at bounding box center [664, 302] width 583 height 23
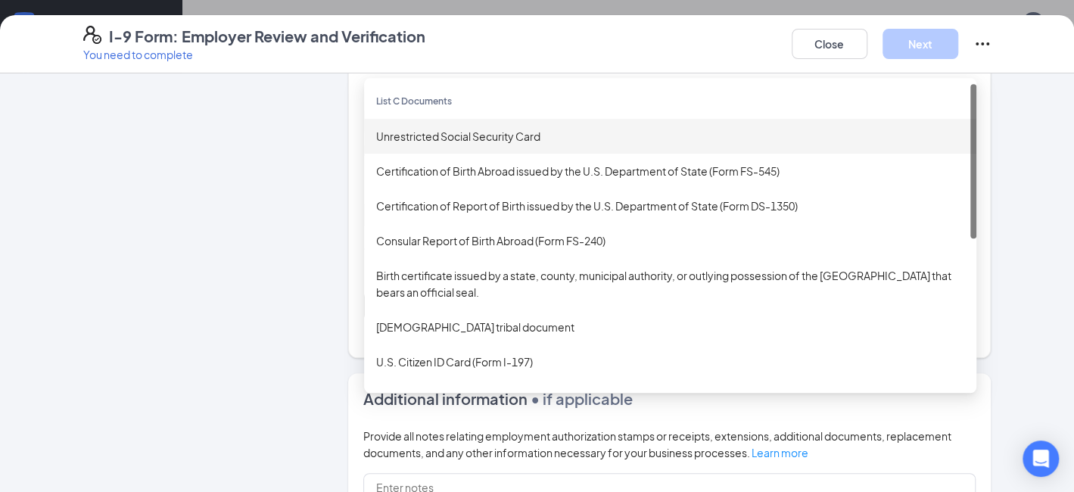
click at [407, 137] on div "Unrestricted Social Security Card" at bounding box center [670, 136] width 588 height 17
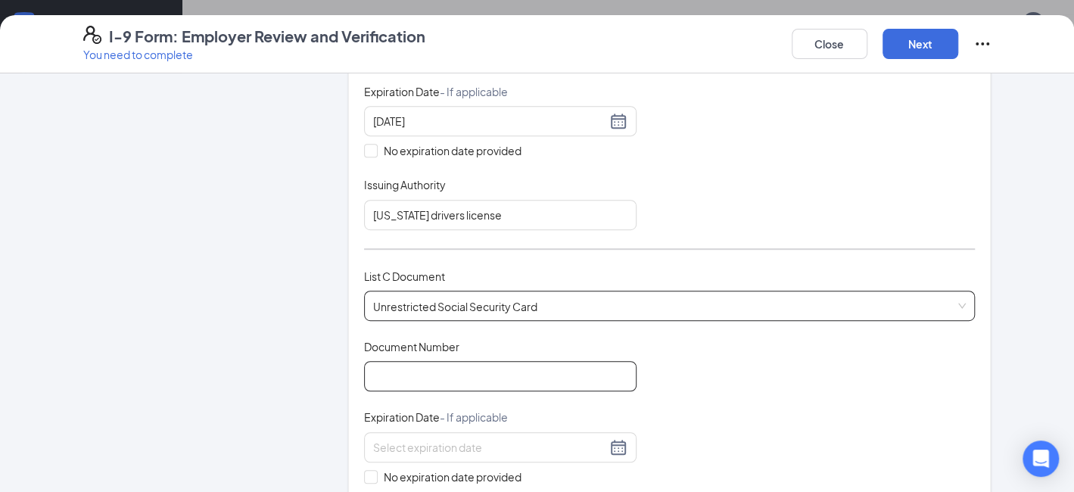
click at [420, 371] on input "Document Number" at bounding box center [500, 376] width 272 height 30
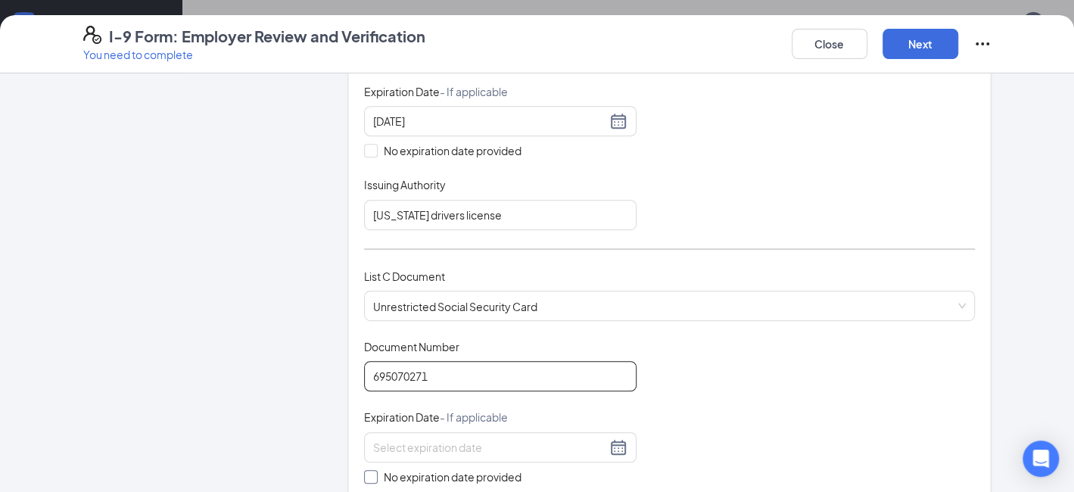
type input "695070271"
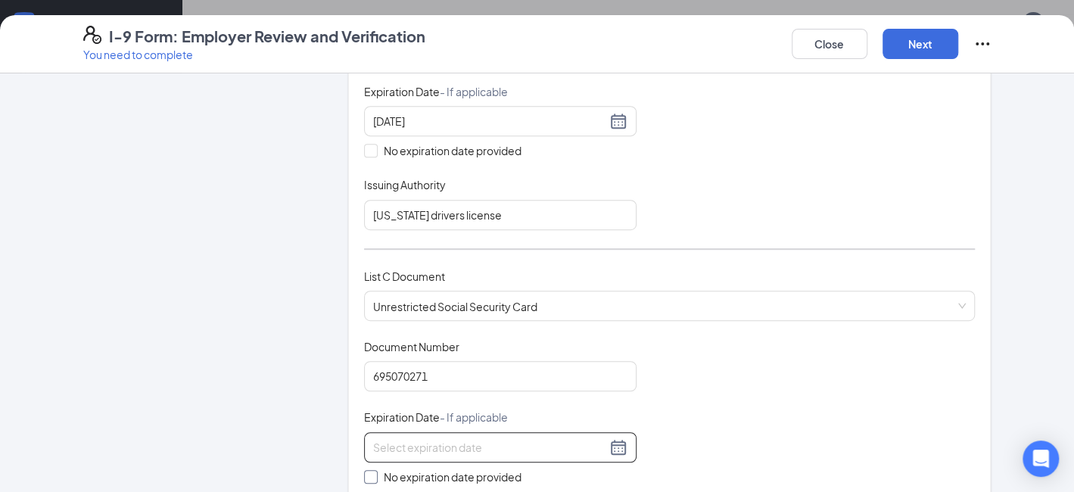
drag, startPoint x: 367, startPoint y: 468, endPoint x: 434, endPoint y: 446, distance: 70.6
click at [367, 470] on input "No expiration date provided" at bounding box center [369, 475] width 11 height 11
checkbox input "true"
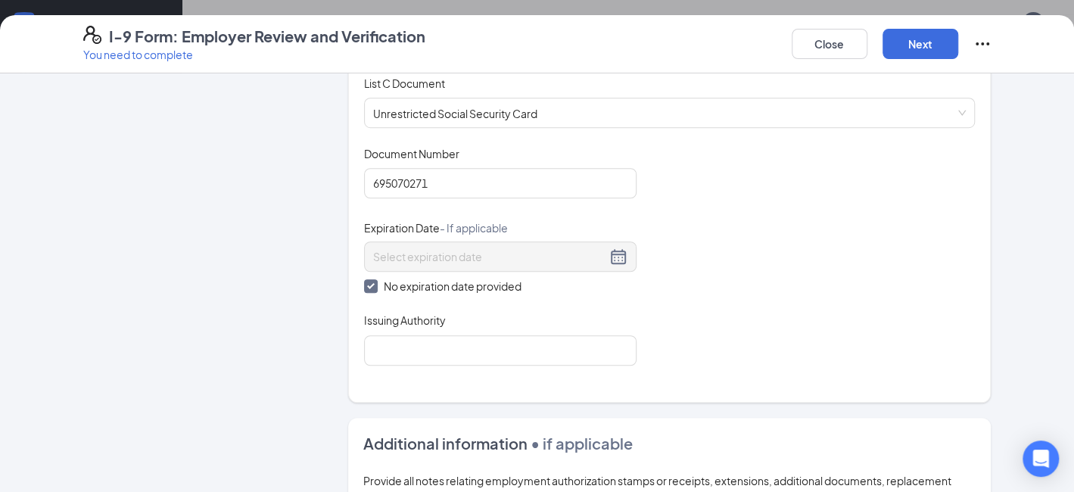
scroll to position [651, 0]
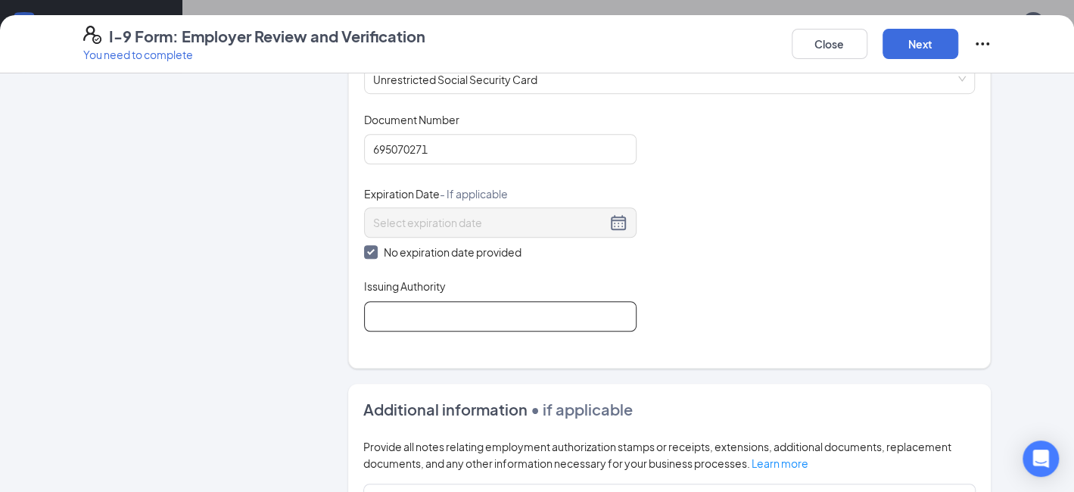
click at [516, 312] on input "Issuing Authority" at bounding box center [500, 316] width 272 height 30
type input "SSN"
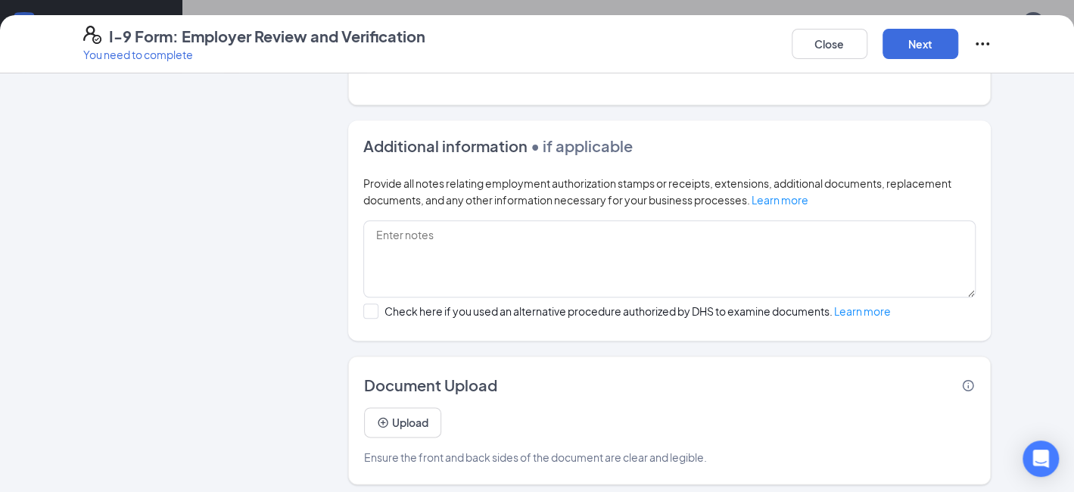
scroll to position [76, 0]
click at [900, 44] on button "Next" at bounding box center [920, 44] width 76 height 30
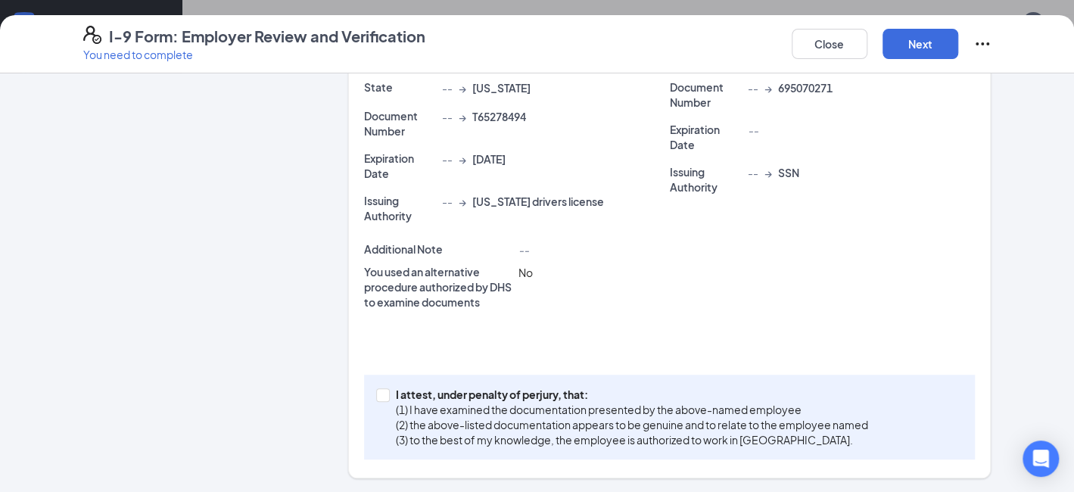
drag, startPoint x: 371, startPoint y: 397, endPoint x: 434, endPoint y: 370, distance: 68.4
click at [376, 397] on span at bounding box center [383, 395] width 14 height 14
click at [376, 397] on input "I attest, under penalty of [PERSON_NAME], that: (1) I have examined the documen…" at bounding box center [381, 393] width 11 height 11
checkbox input "true"
click at [917, 48] on button "Next" at bounding box center [920, 44] width 76 height 30
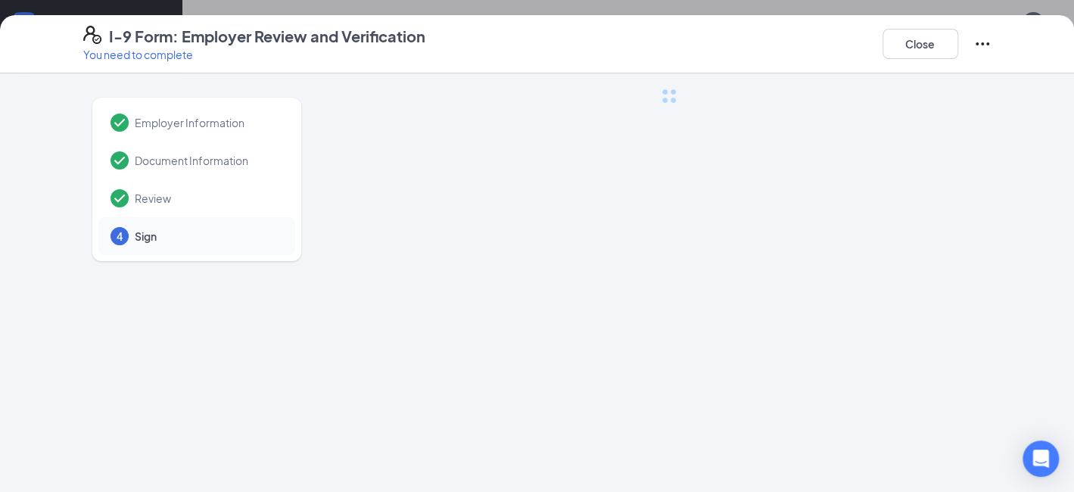
scroll to position [0, 0]
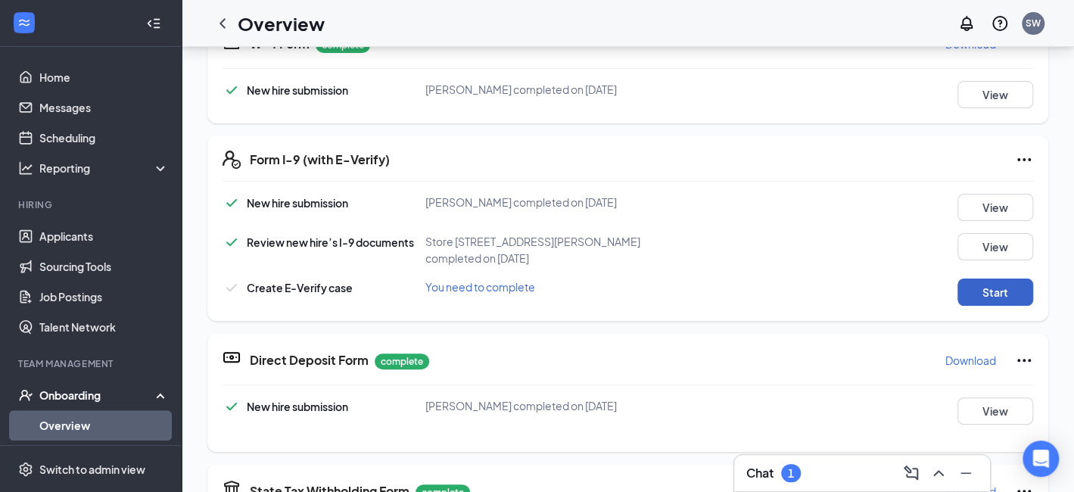
click at [975, 288] on button "Start" at bounding box center [995, 291] width 76 height 27
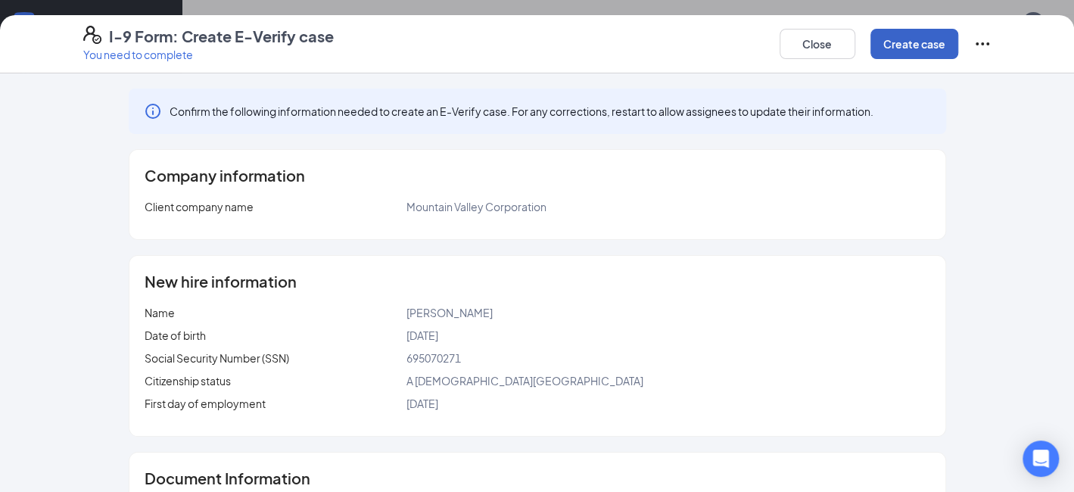
click at [947, 51] on button "Create case" at bounding box center [914, 44] width 88 height 30
